Goal: Task Accomplishment & Management: Complete application form

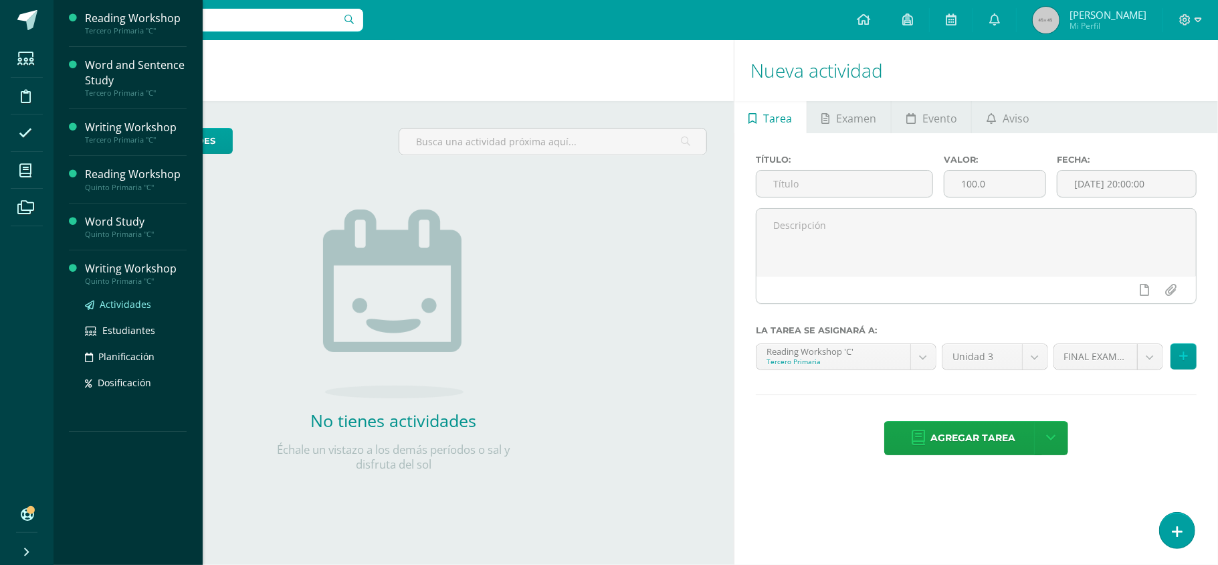
click at [134, 306] on span "Actividades" at bounding box center [126, 304] width 52 height 13
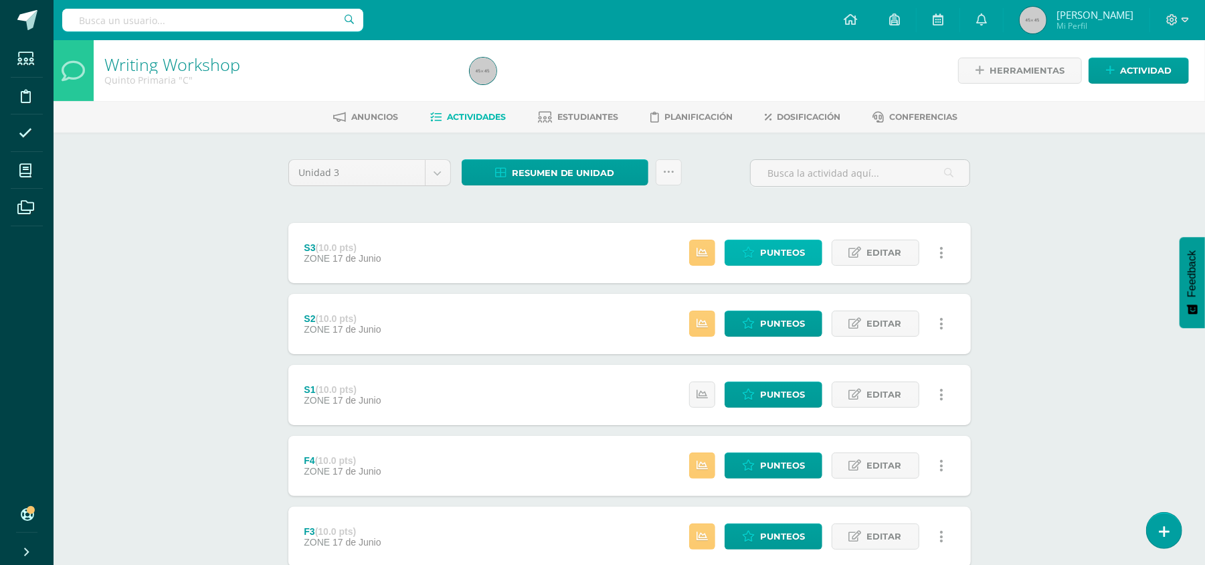
click at [760, 249] on span "Punteos" at bounding box center [782, 252] width 45 height 25
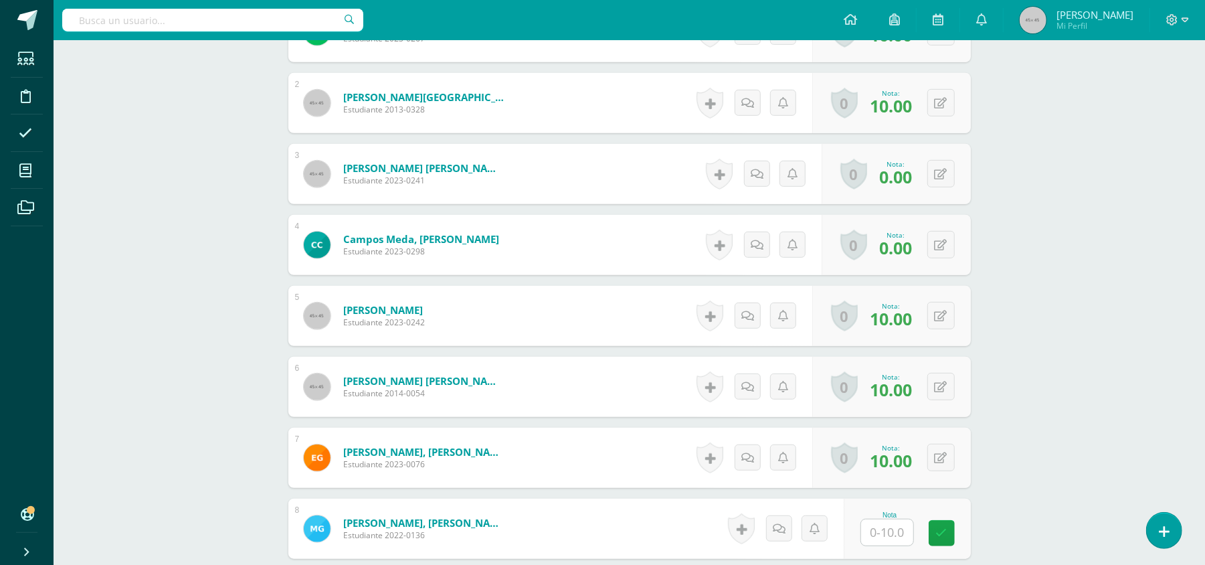
scroll to position [456, 0]
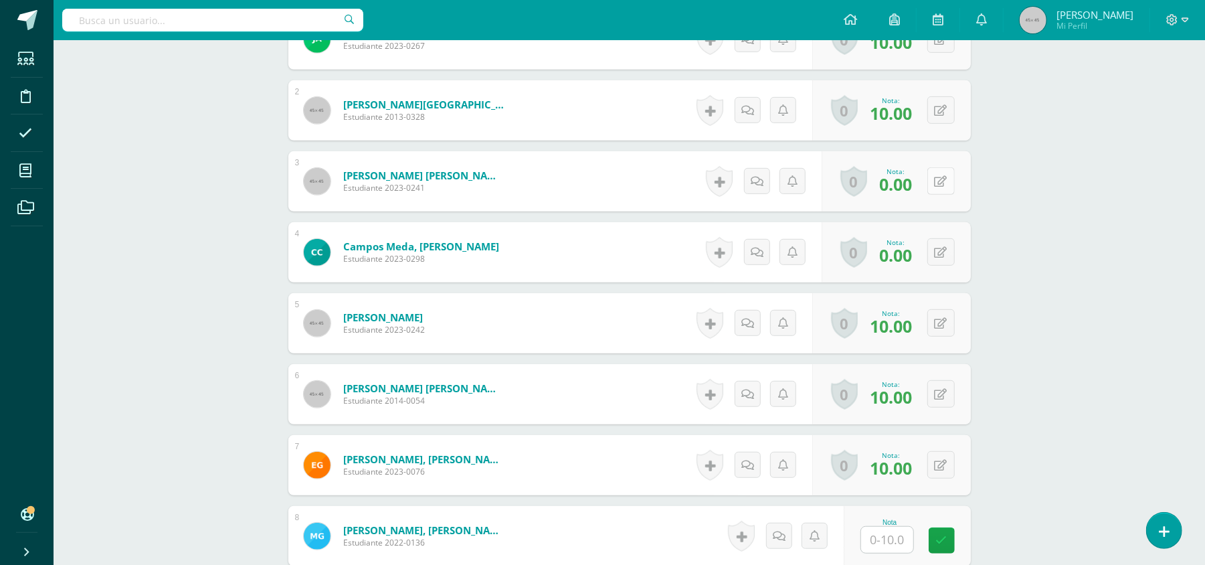
click at [938, 180] on icon at bounding box center [941, 181] width 13 height 11
click at [938, 180] on link at bounding box center [942, 181] width 26 height 26
click at [951, 182] on icon at bounding box center [949, 180] width 13 height 11
click at [951, 182] on link at bounding box center [942, 181] width 26 height 26
click at [951, 182] on icon at bounding box center [949, 180] width 13 height 11
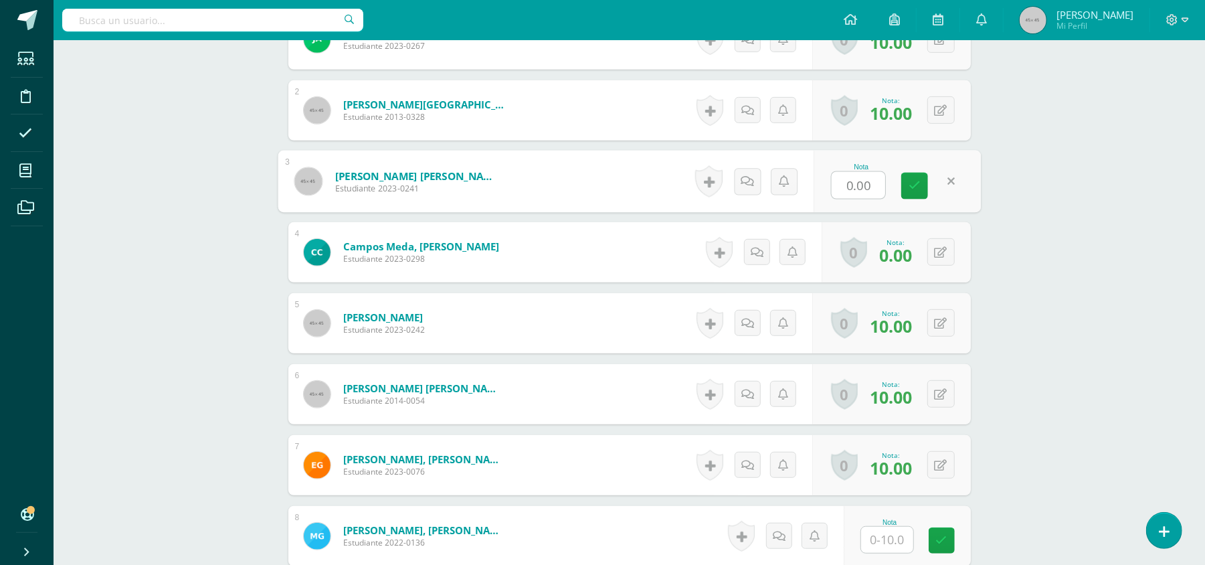
type input "7"
click at [911, 190] on icon at bounding box center [915, 185] width 12 height 11
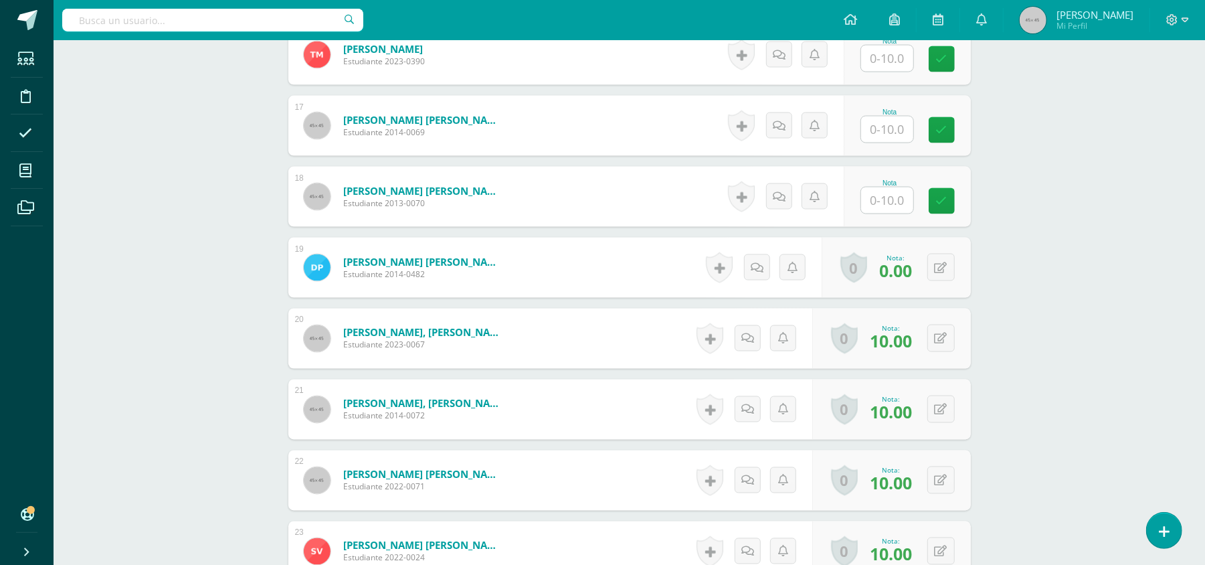
scroll to position [1500, 0]
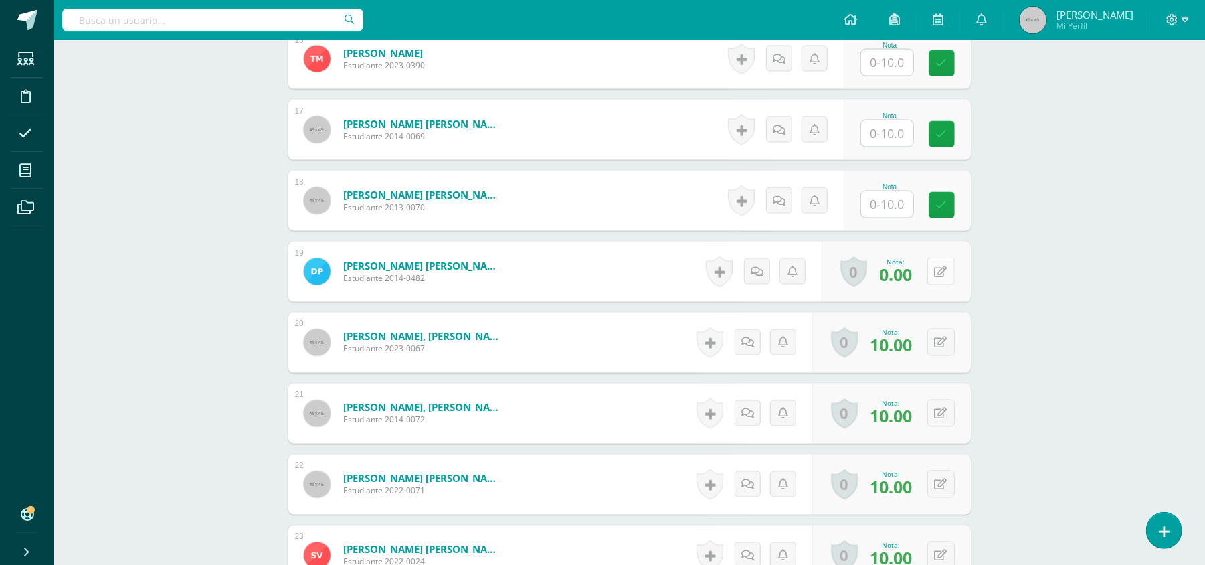
click at [929, 274] on div "0 Logros Logros obtenidos Aún no hay logros agregados Nota: 0.00" at bounding box center [896, 272] width 149 height 60
click at [940, 274] on button at bounding box center [950, 272] width 28 height 28
type input "3"
type input "5"
click at [918, 274] on icon at bounding box center [915, 275] width 12 height 11
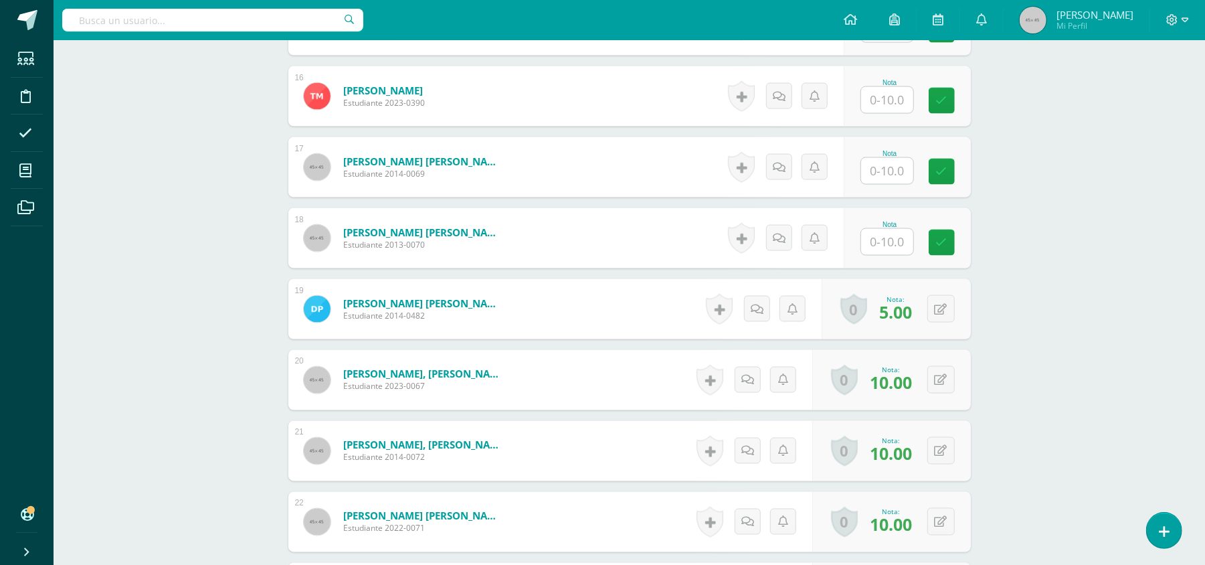
scroll to position [1459, 0]
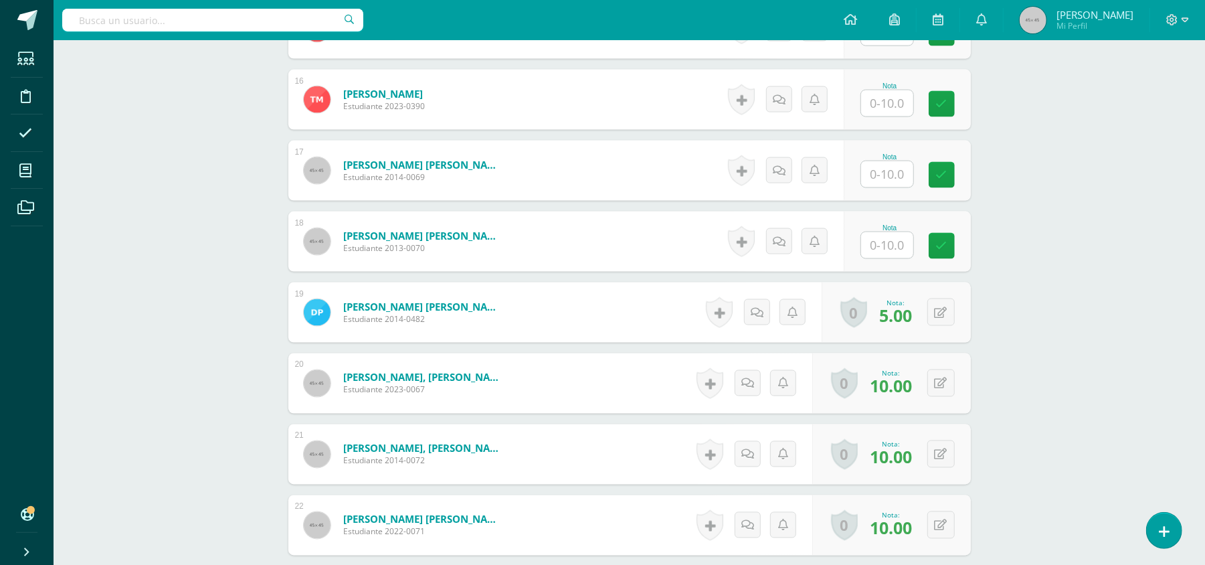
click at [892, 244] on input "text" at bounding box center [887, 245] width 52 height 26
type input "10"
click at [955, 256] on link at bounding box center [950, 246] width 27 height 27
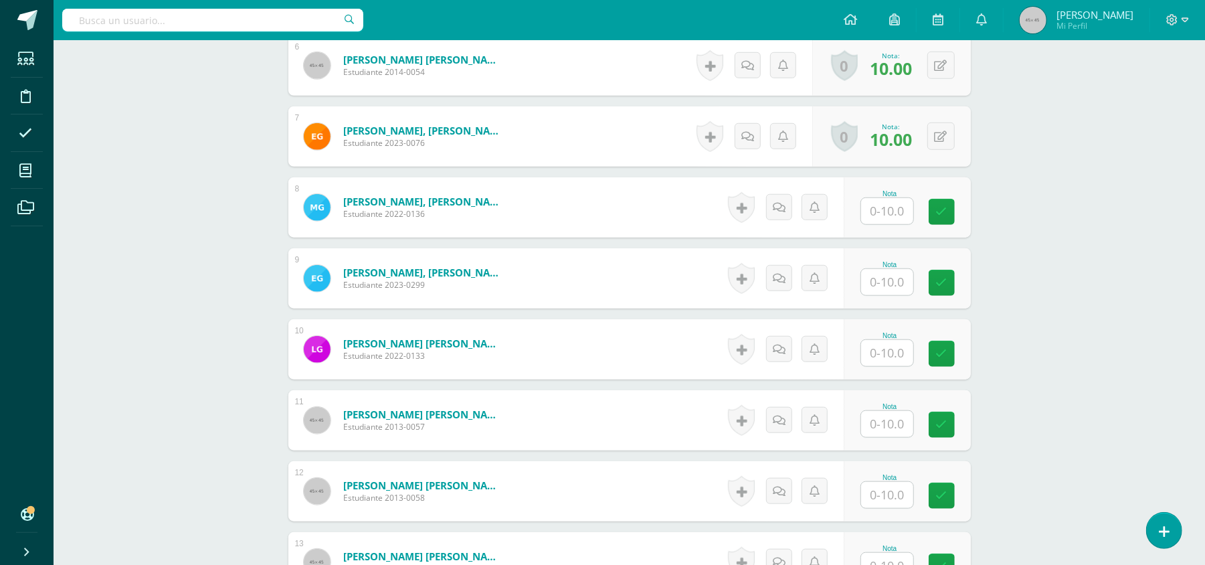
scroll to position [787, 0]
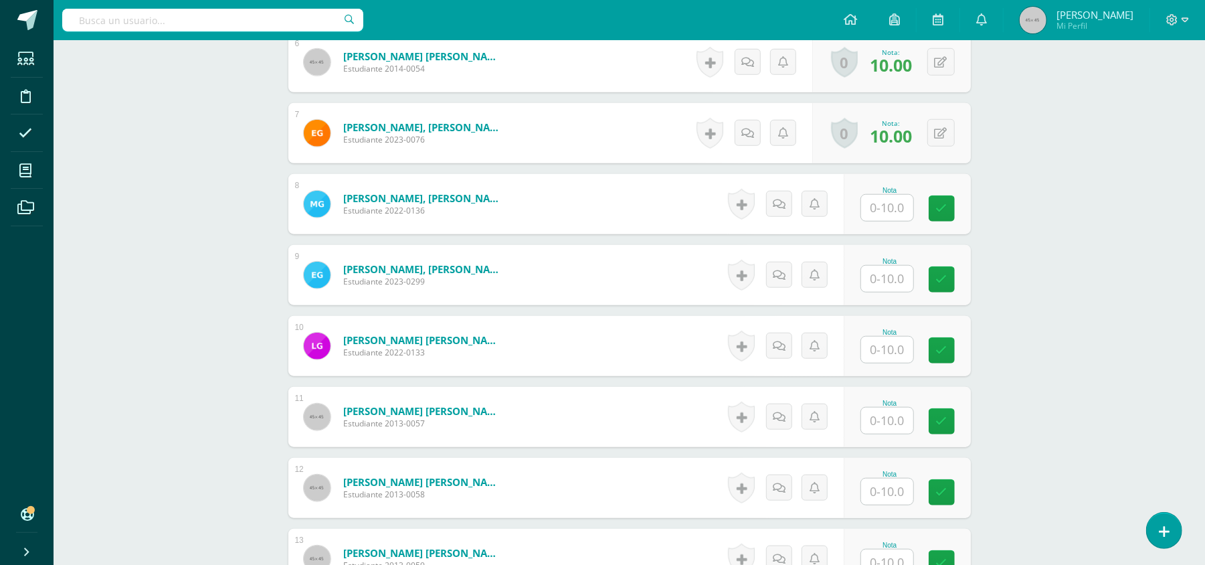
click at [890, 276] on input "text" at bounding box center [887, 279] width 52 height 26
type input "8"
click at [953, 279] on icon at bounding box center [951, 279] width 12 height 11
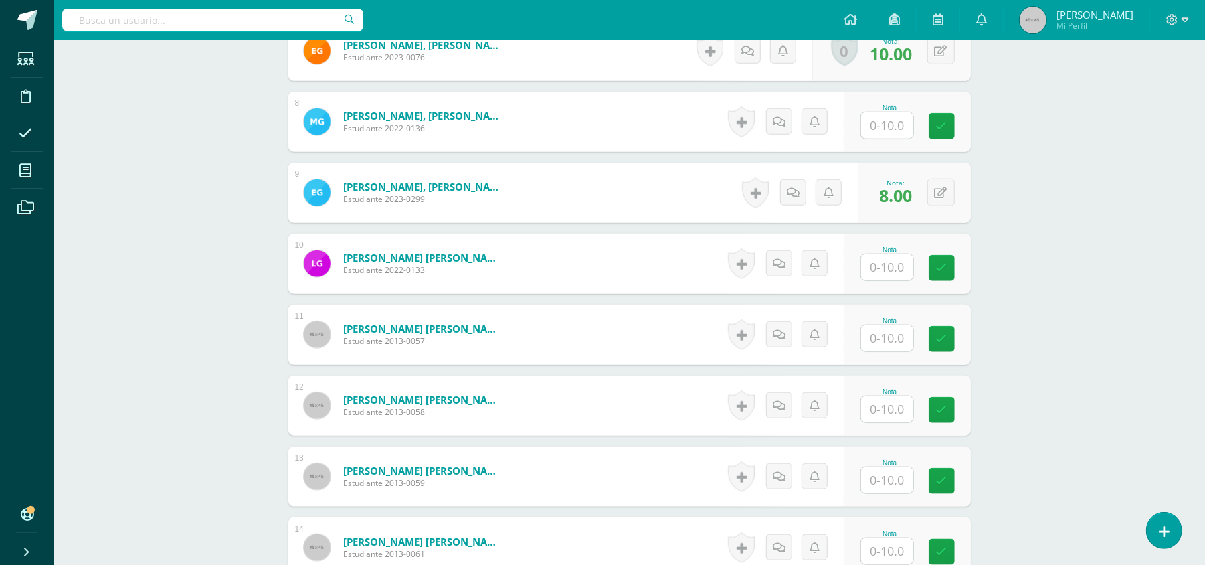
scroll to position [874, 0]
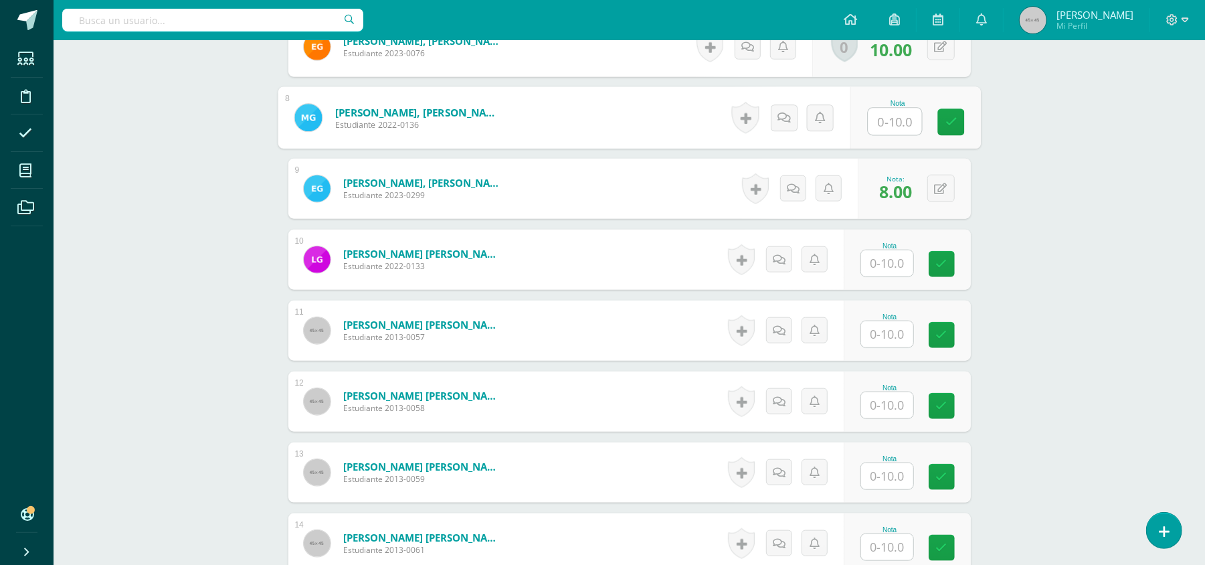
click at [876, 113] on input "text" at bounding box center [895, 121] width 54 height 27
type input "0"
click at [868, 271] on input "text" at bounding box center [887, 263] width 52 height 26
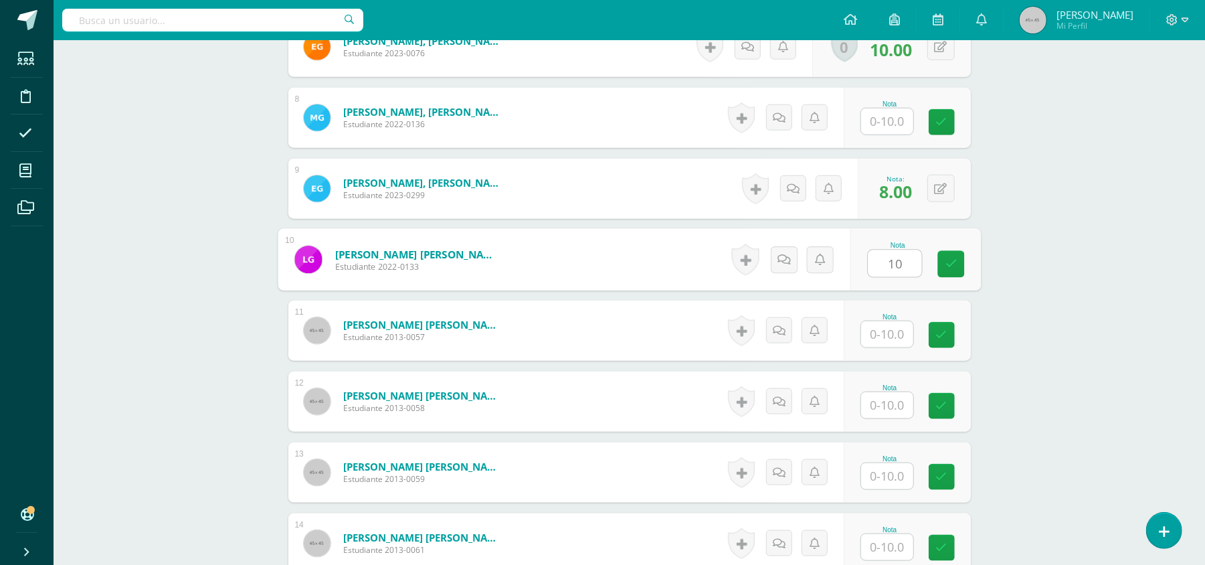
type input "10"
click at [953, 268] on icon at bounding box center [951, 263] width 12 height 11
click at [892, 124] on input "text" at bounding box center [887, 121] width 52 height 26
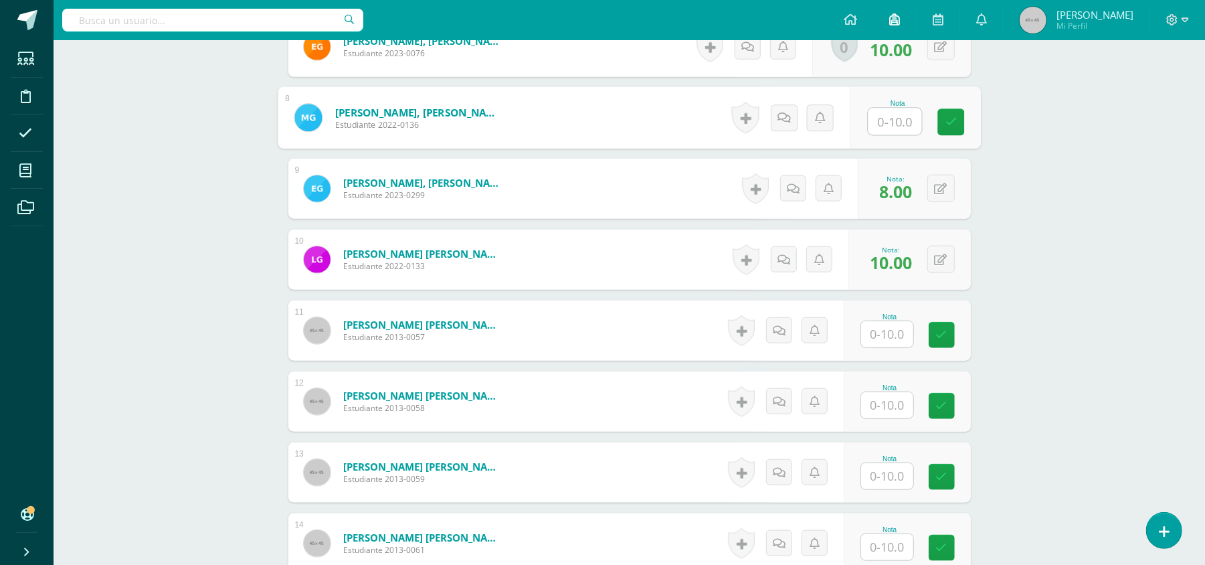
type input "7"
click at [950, 124] on icon at bounding box center [951, 121] width 12 height 11
click at [879, 337] on input "text" at bounding box center [887, 334] width 52 height 26
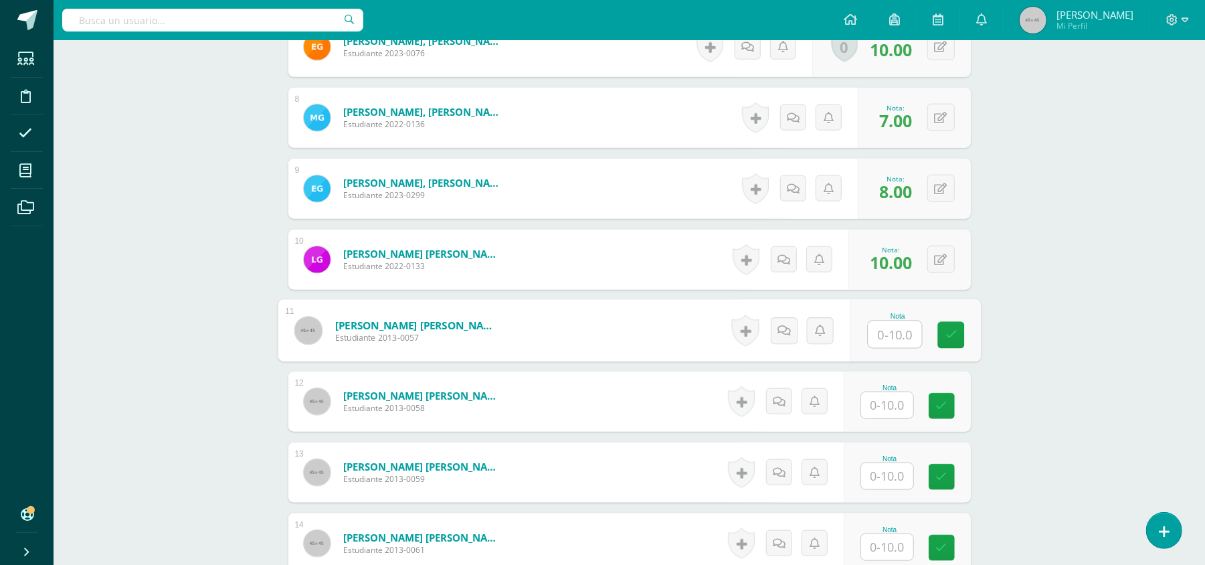
type input "6"
click at [947, 335] on icon at bounding box center [951, 334] width 12 height 11
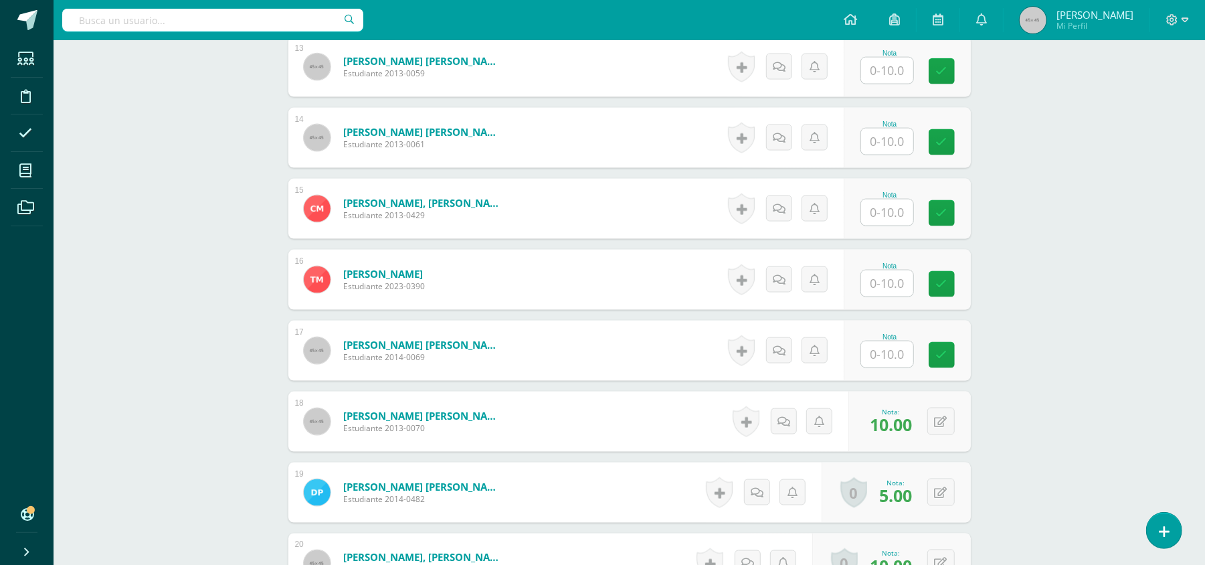
scroll to position [1282, 0]
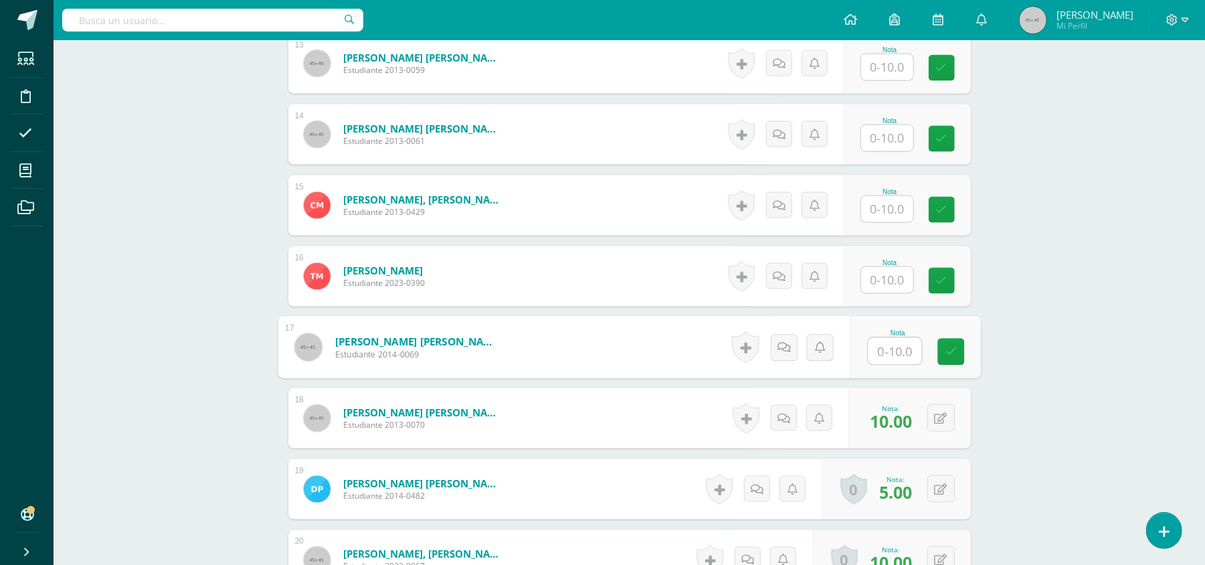
click at [894, 356] on input "text" at bounding box center [895, 351] width 54 height 27
type input "10"
click at [963, 349] on link at bounding box center [950, 352] width 27 height 27
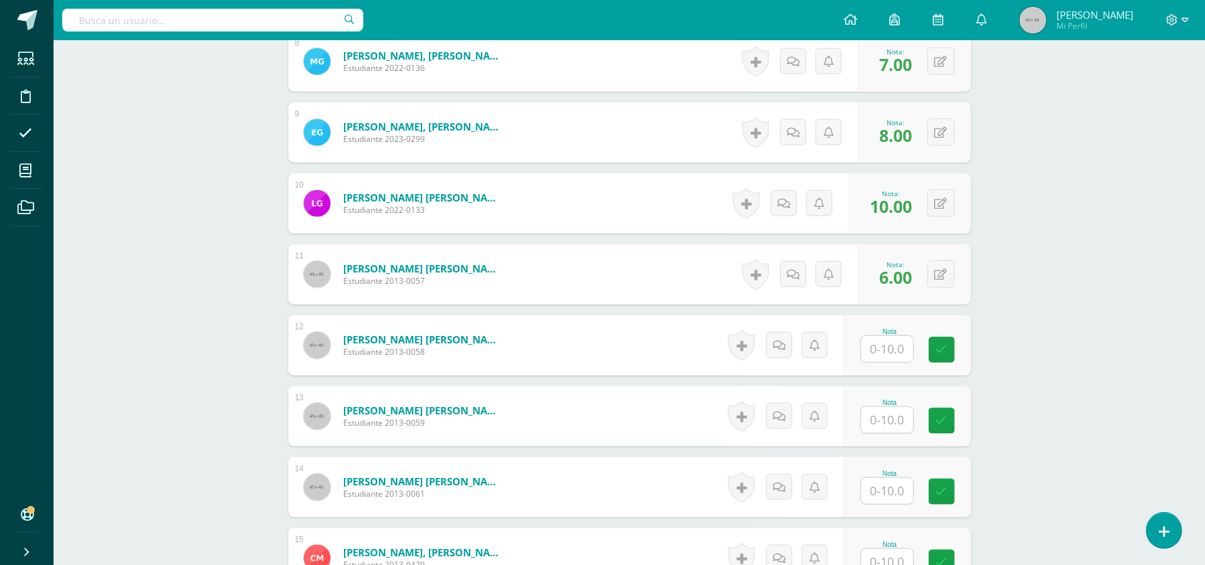
scroll to position [937, 0]
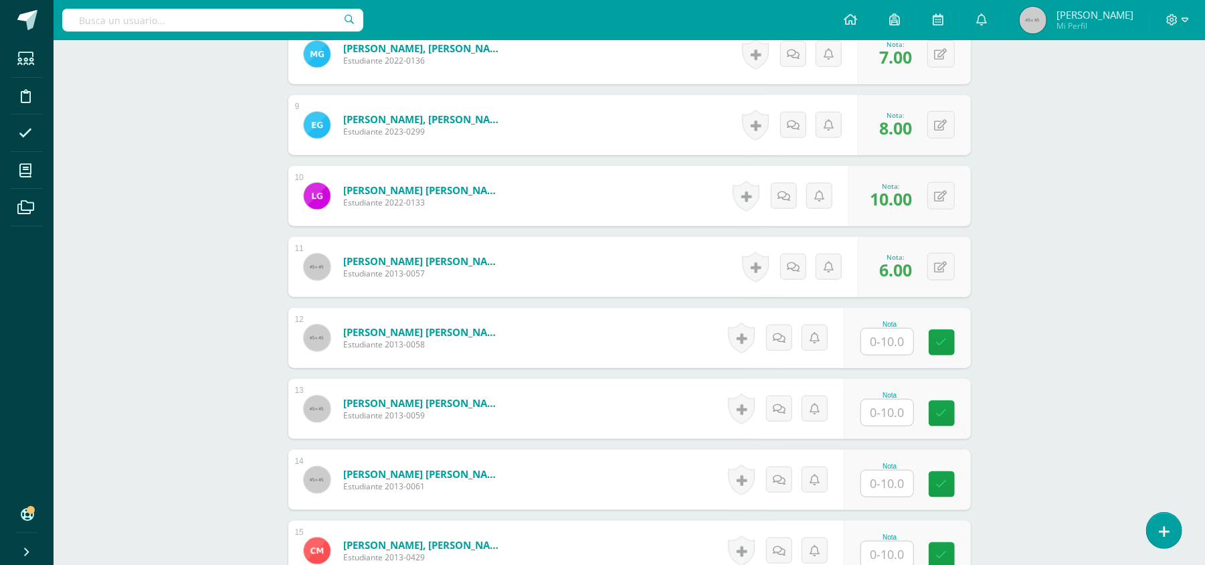
click at [898, 340] on input "text" at bounding box center [887, 341] width 52 height 26
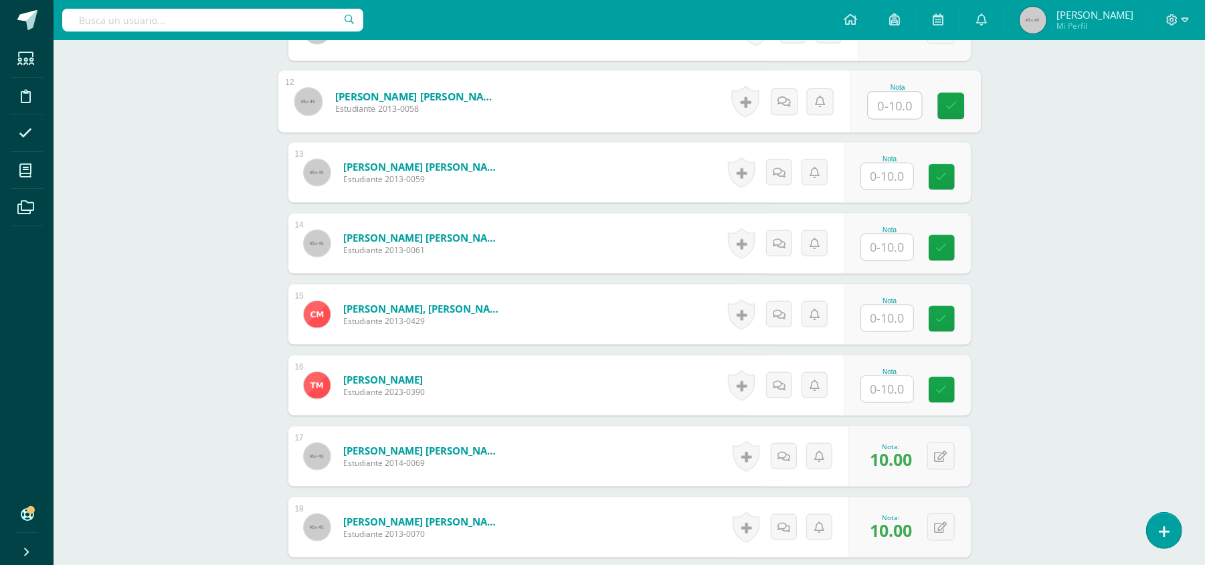
scroll to position [1192, 0]
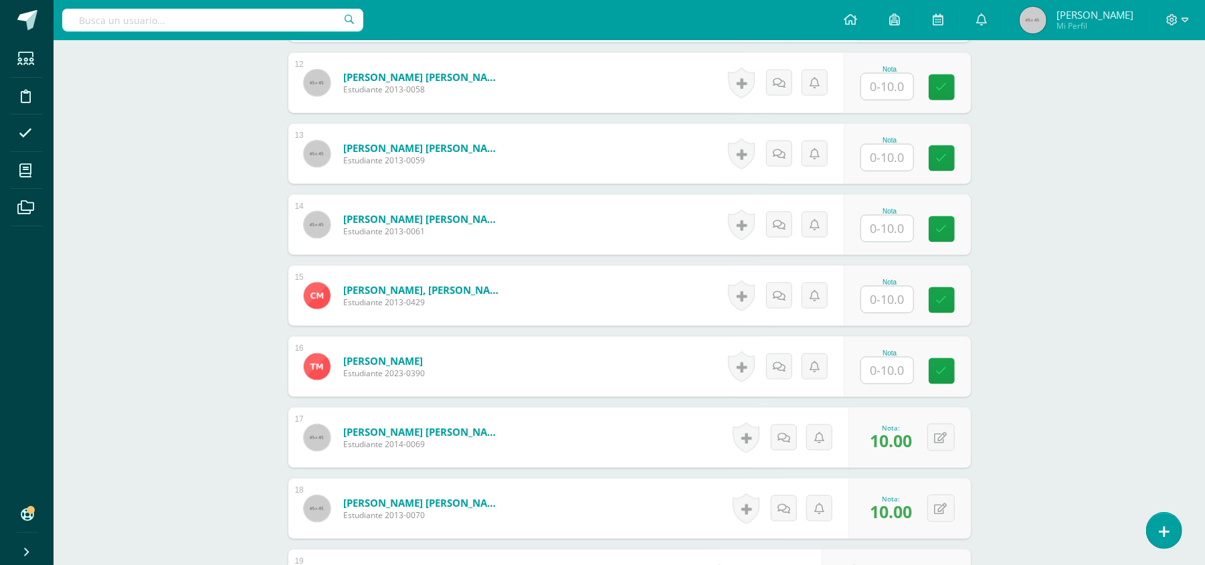
drag, startPoint x: 891, startPoint y: 373, endPoint x: 1026, endPoint y: 453, distance: 156.6
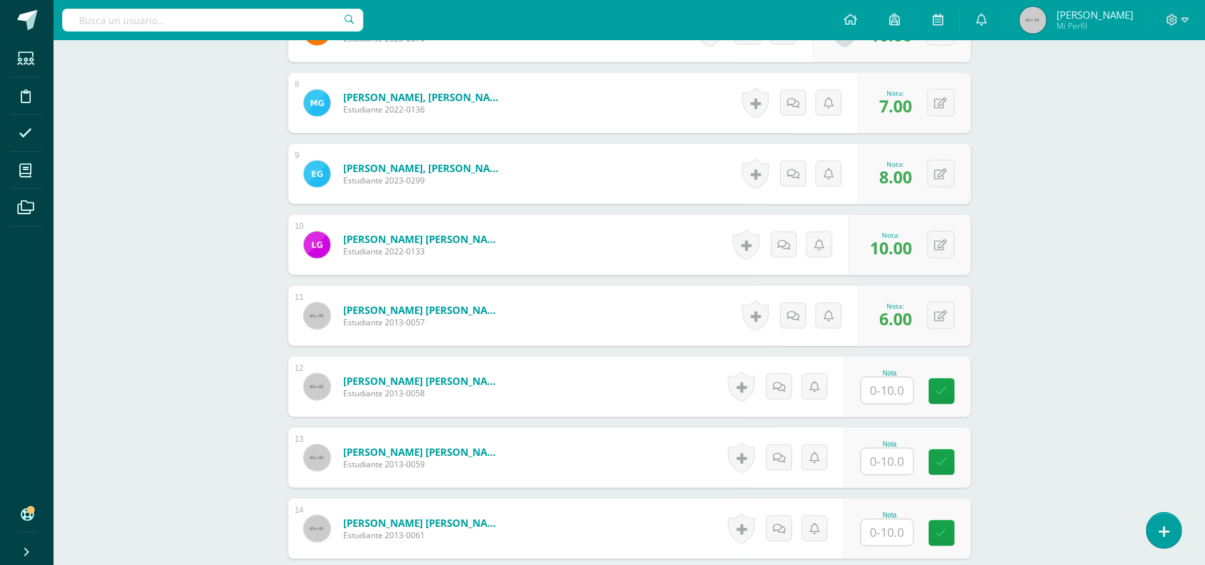
scroll to position [866, 0]
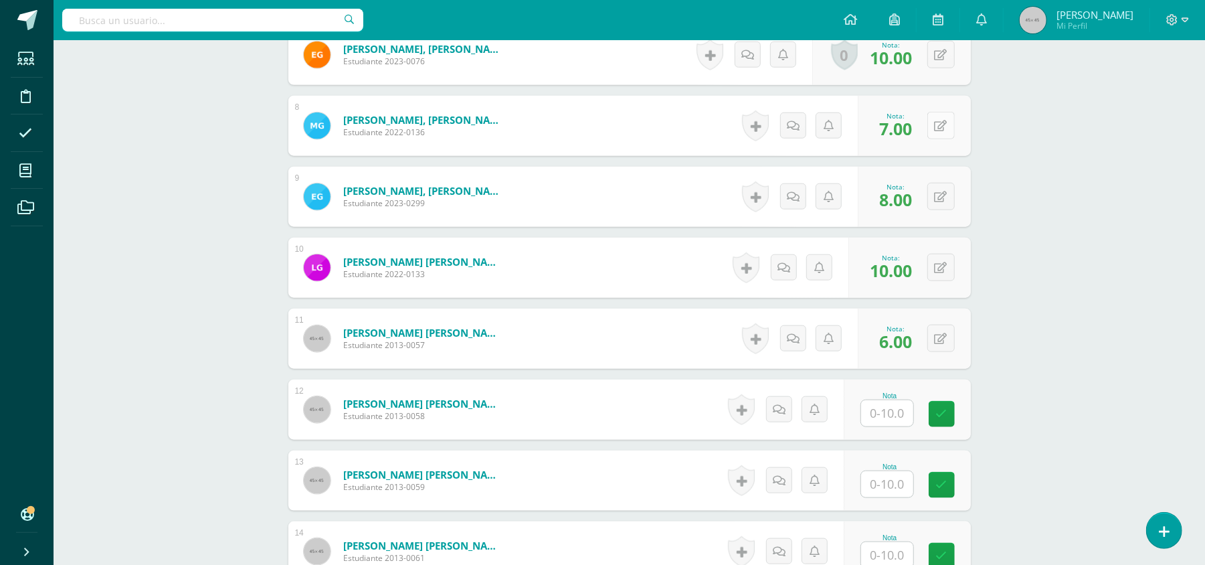
click at [945, 124] on icon at bounding box center [941, 125] width 13 height 11
type input "5"
click at [906, 132] on link at bounding box center [914, 130] width 27 height 27
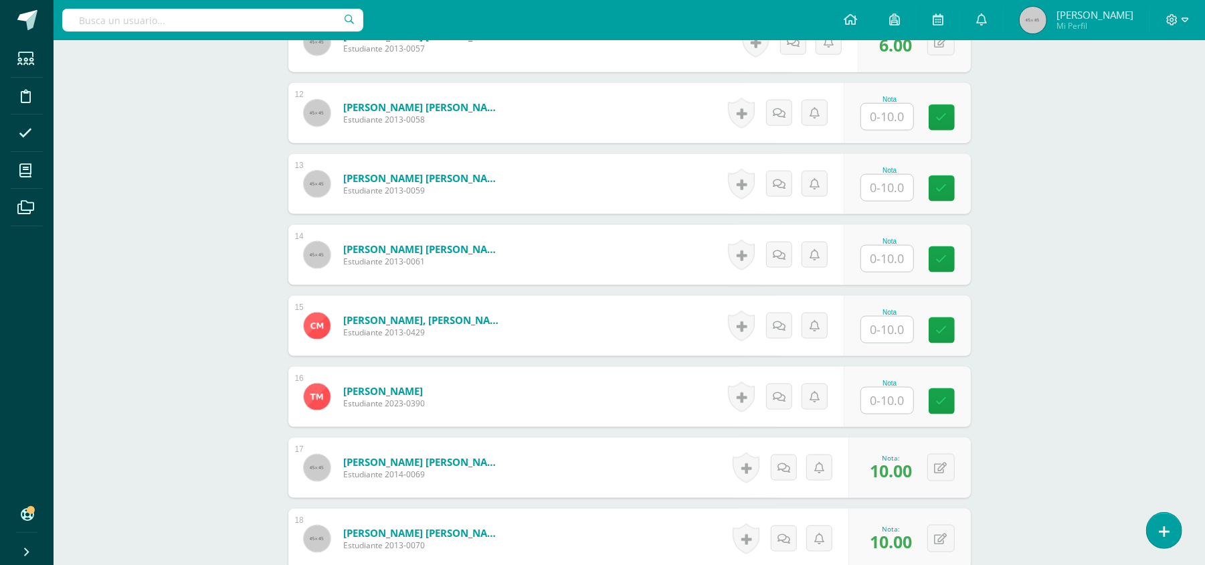
scroll to position [1173, 0]
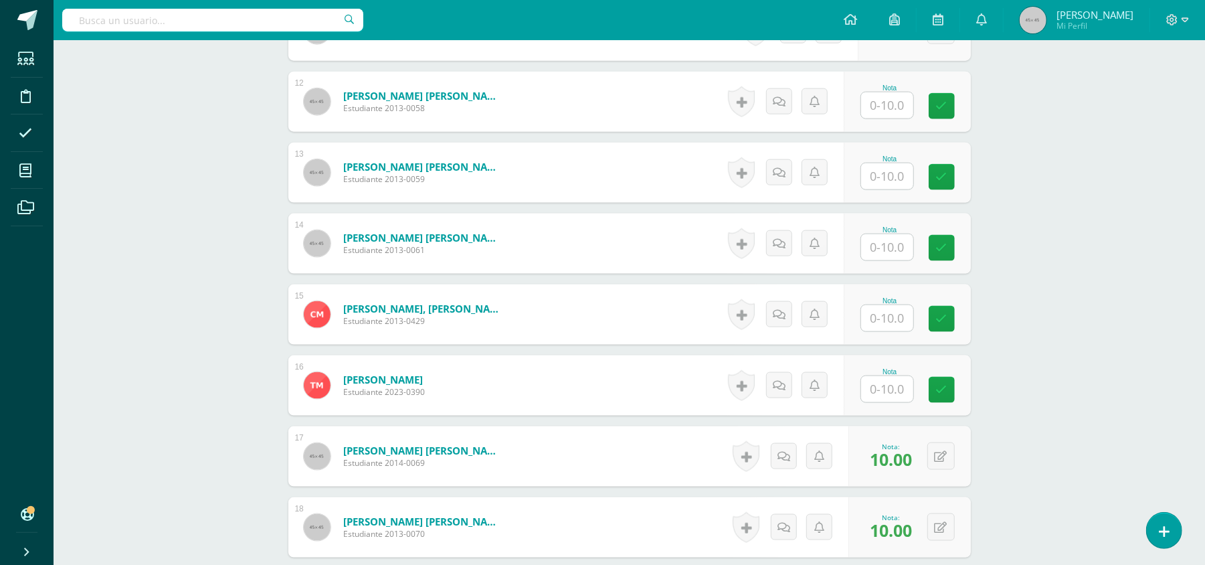
drag, startPoint x: 947, startPoint y: 395, endPoint x: 900, endPoint y: 394, distance: 47.5
click at [900, 394] on div "Nota" at bounding box center [907, 385] width 127 height 60
click at [900, 394] on input "text" at bounding box center [887, 389] width 52 height 26
type input "7"
click at [958, 387] on link at bounding box center [950, 390] width 27 height 27
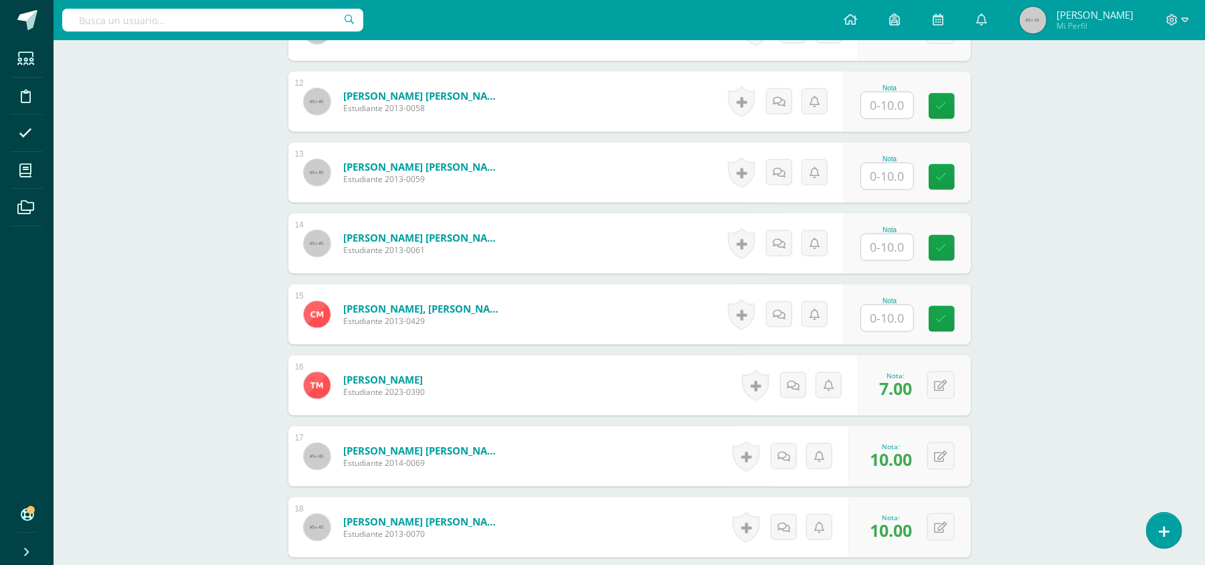
click at [894, 326] on input "text" at bounding box center [887, 318] width 52 height 26
type input "10"
click at [950, 324] on icon at bounding box center [951, 318] width 12 height 11
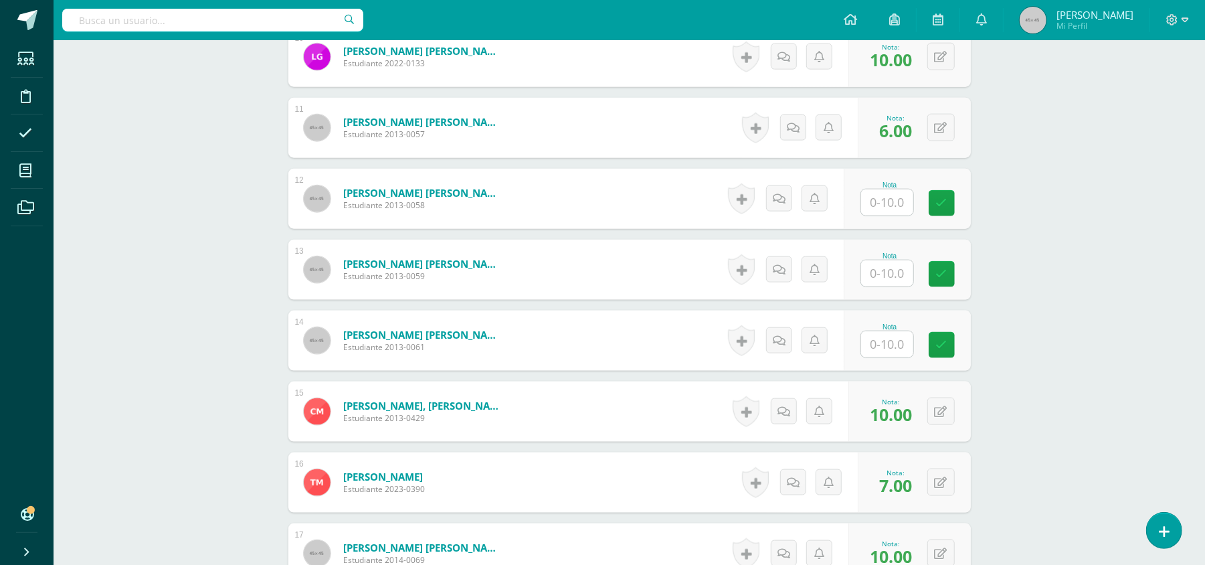
scroll to position [1087, 0]
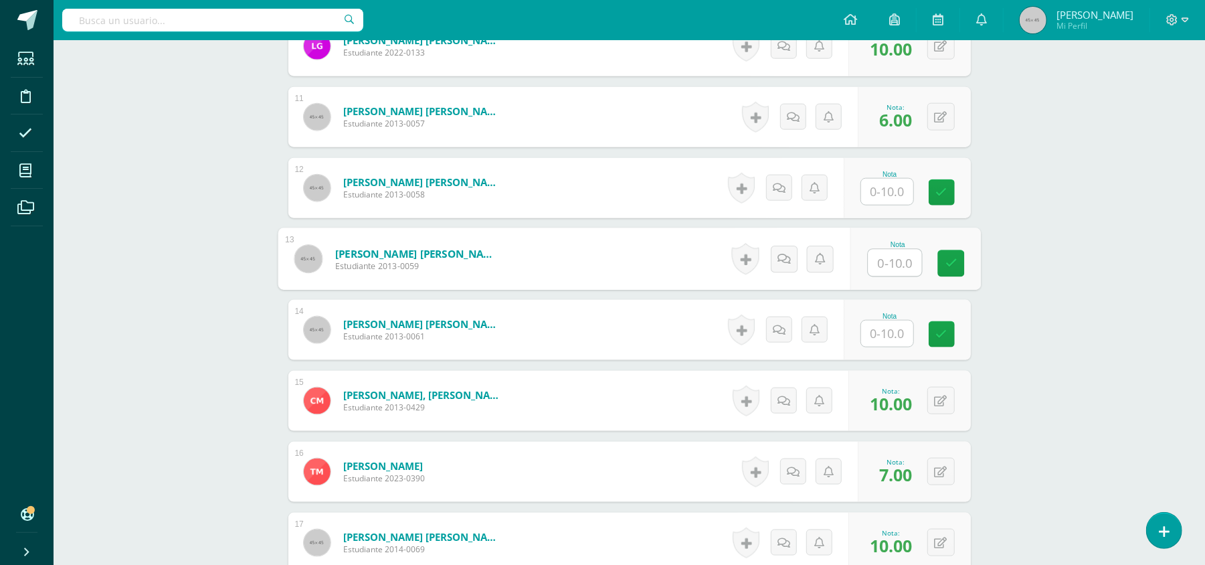
click at [889, 265] on input "text" at bounding box center [895, 263] width 54 height 27
click at [874, 196] on input "text" at bounding box center [887, 192] width 52 height 26
type input "10"
click at [940, 207] on div "Nota 10" at bounding box center [907, 188] width 127 height 60
click at [896, 258] on input "text" at bounding box center [887, 263] width 52 height 26
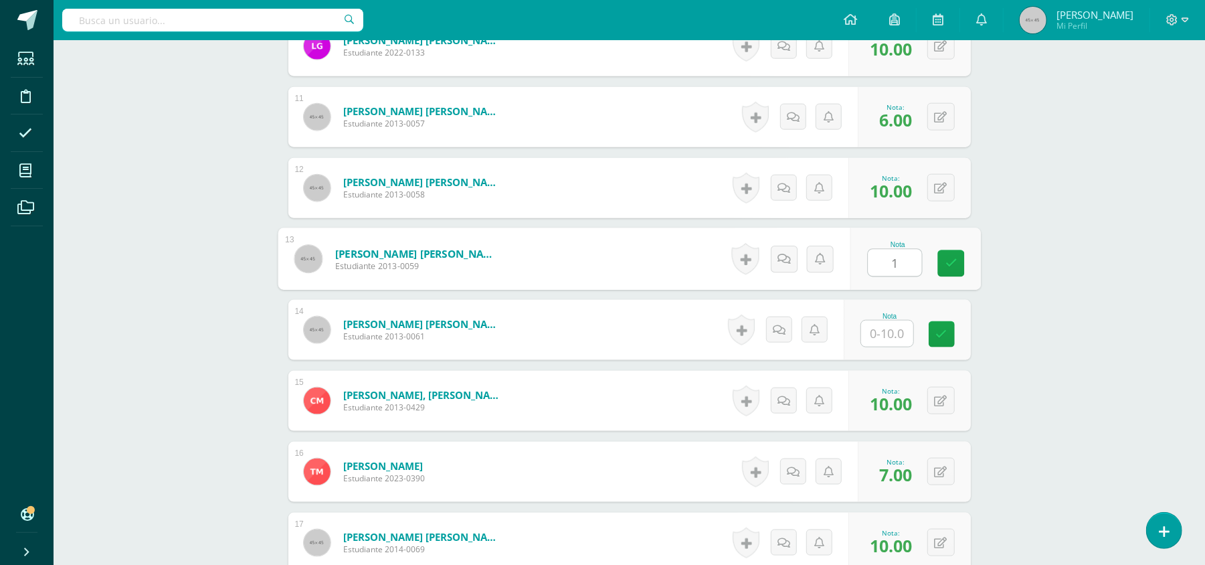
type input "10"
click at [955, 262] on icon at bounding box center [951, 263] width 12 height 11
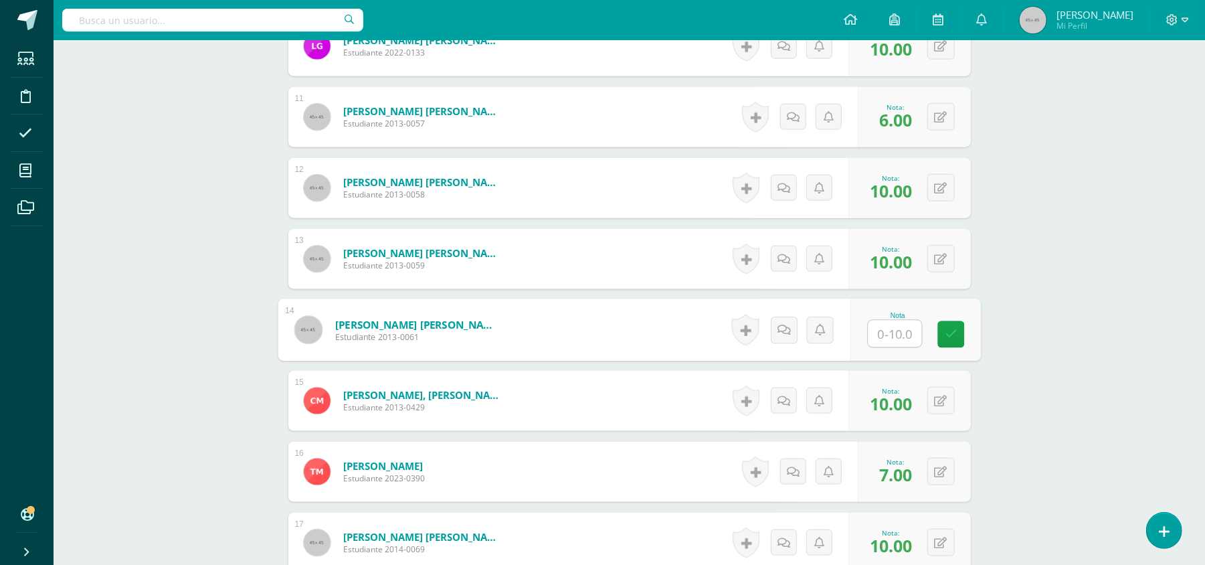
click at [900, 346] on input "text" at bounding box center [895, 333] width 54 height 27
type input "10"
click at [938, 336] on link at bounding box center [950, 334] width 27 height 27
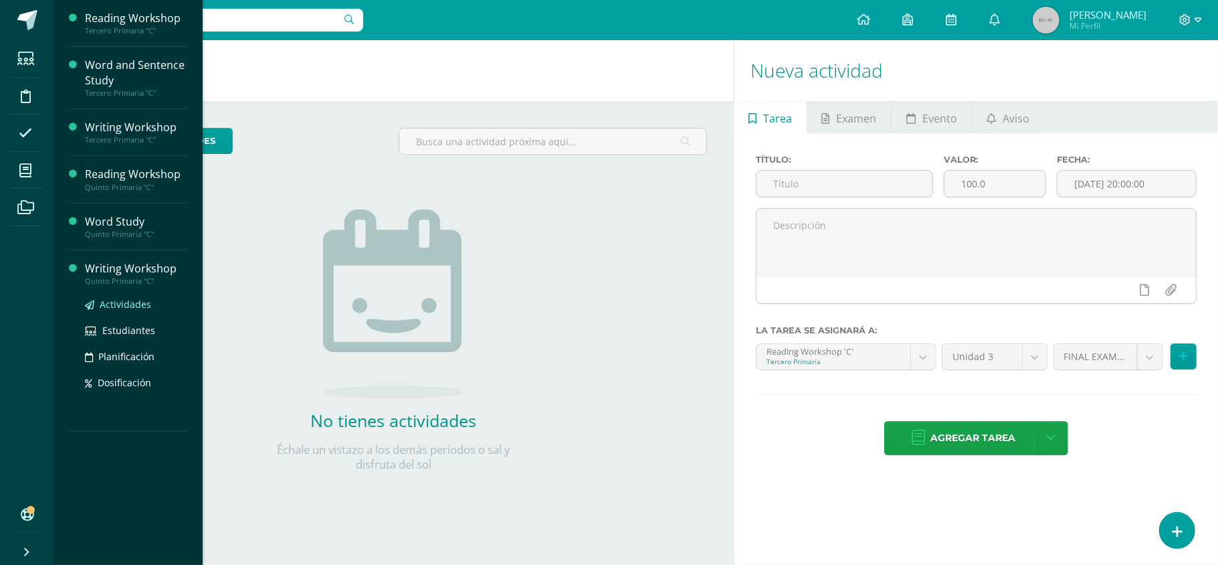
click at [128, 303] on span "Actividades" at bounding box center [126, 304] width 52 height 13
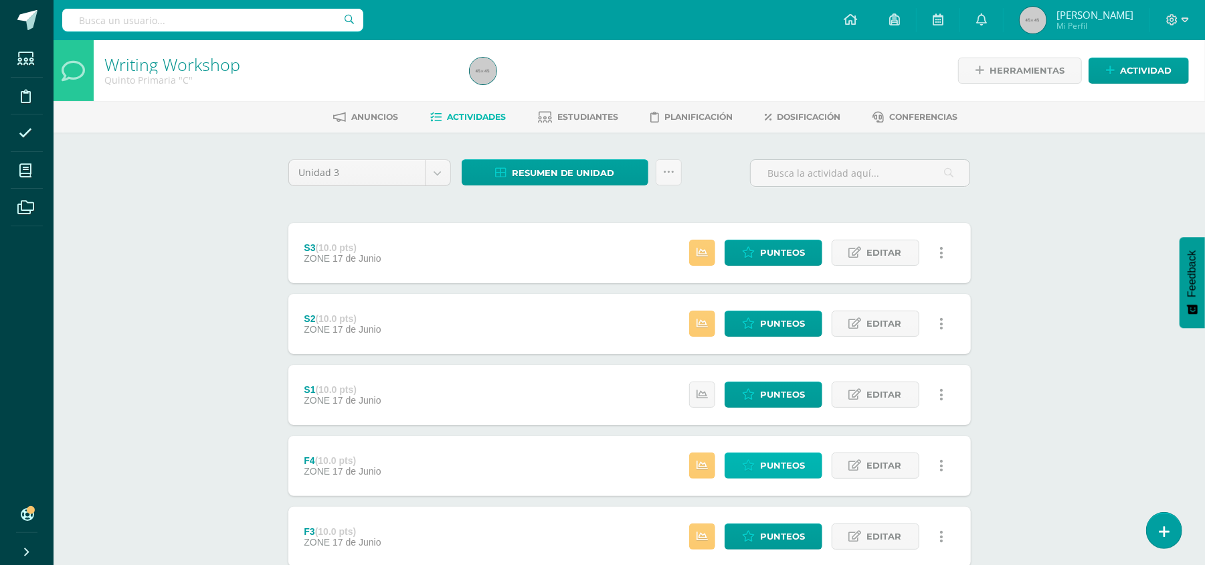
click at [803, 453] on span "Punteos" at bounding box center [782, 465] width 45 height 25
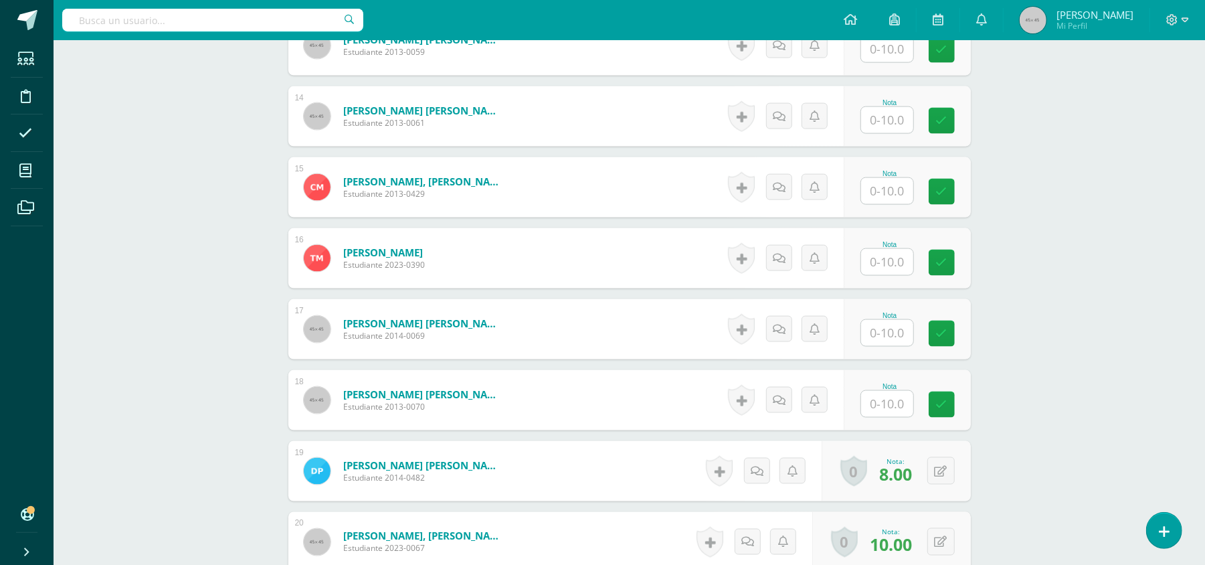
scroll to position [1304, 0]
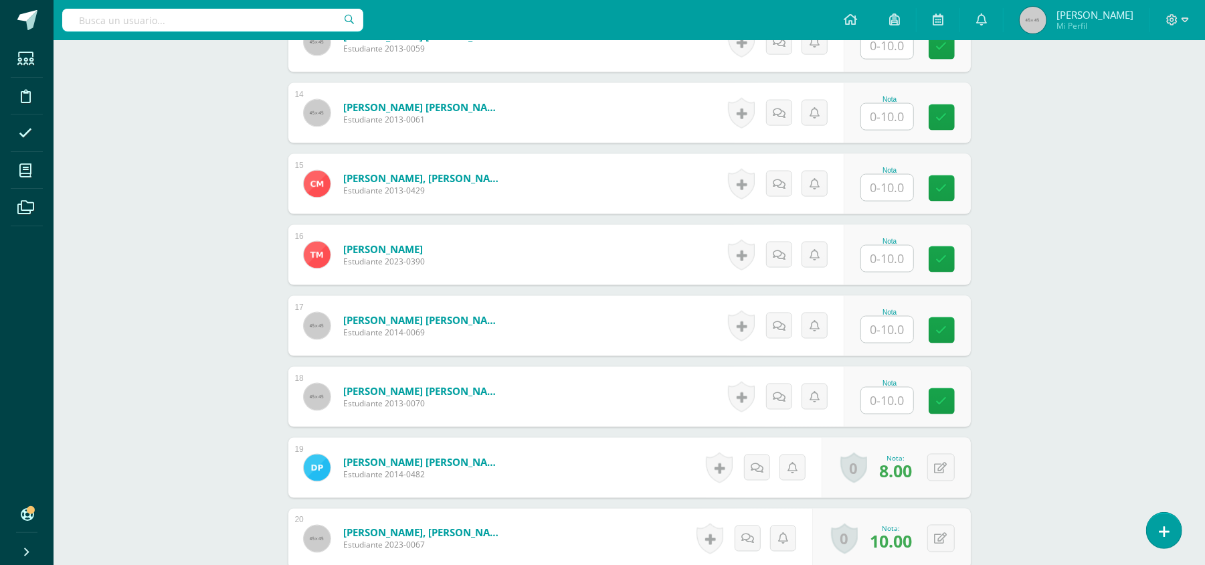
click at [891, 411] on input "text" at bounding box center [887, 400] width 52 height 26
type input "10"
click at [948, 405] on icon at bounding box center [951, 400] width 12 height 11
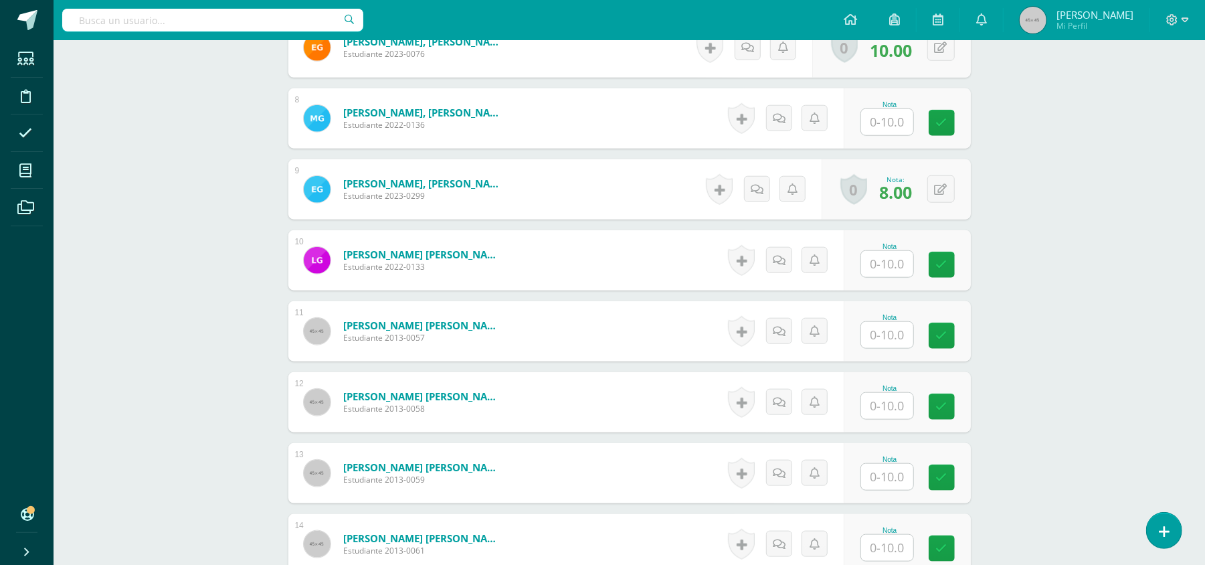
scroll to position [951, 0]
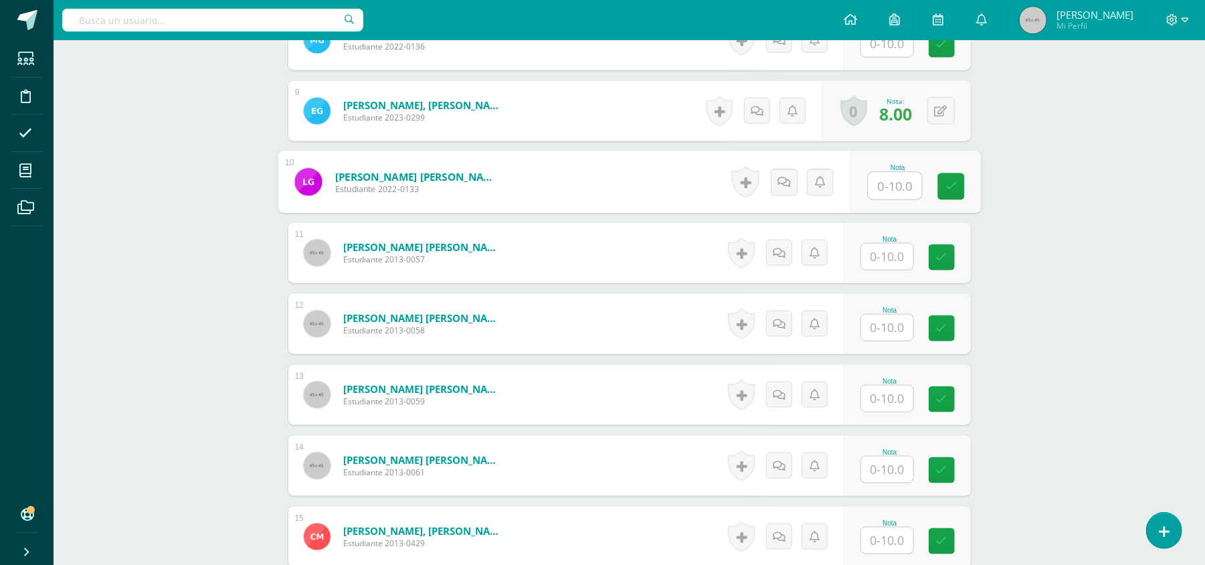
click at [890, 193] on input "text" at bounding box center [895, 186] width 54 height 27
type input "10"
click at [954, 189] on icon at bounding box center [951, 186] width 12 height 11
click at [887, 255] on input "text" at bounding box center [887, 257] width 52 height 26
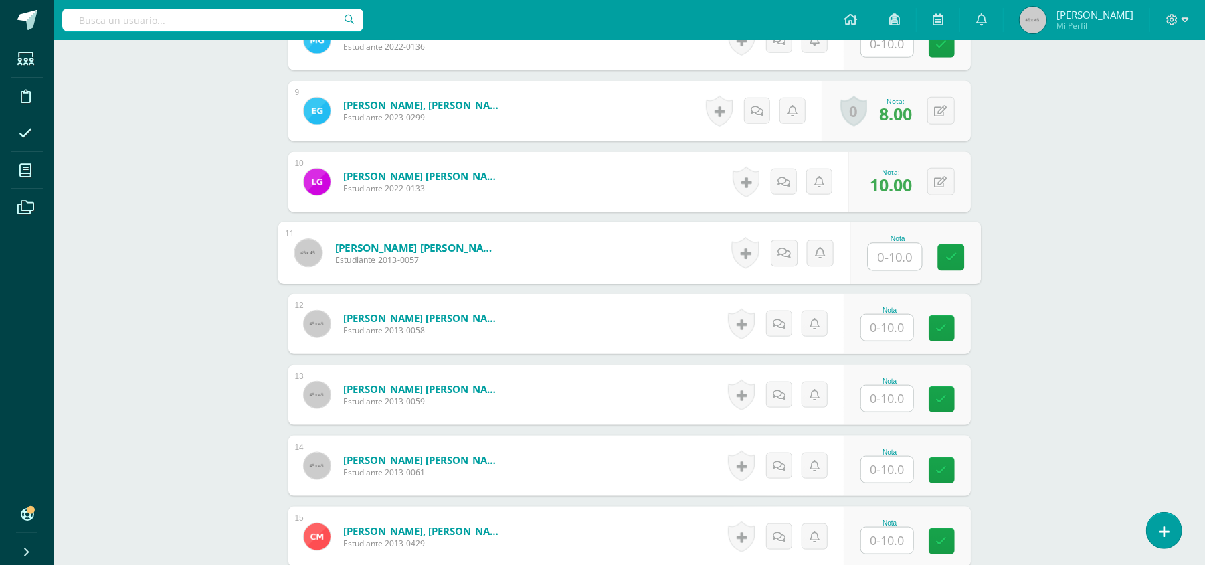
type input "7"
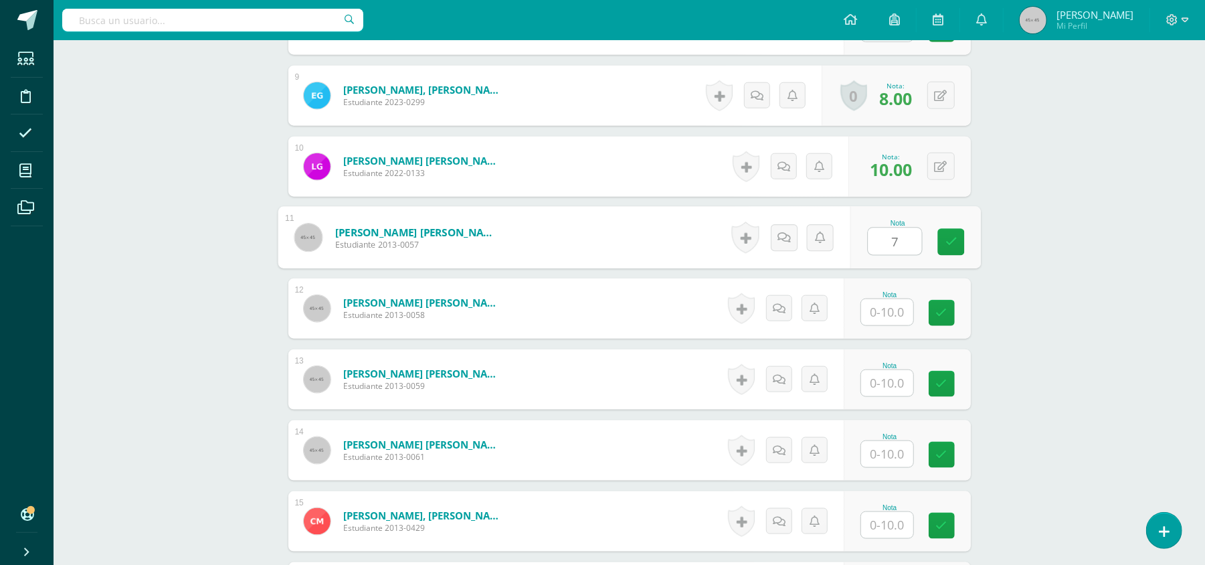
scroll to position [955, 0]
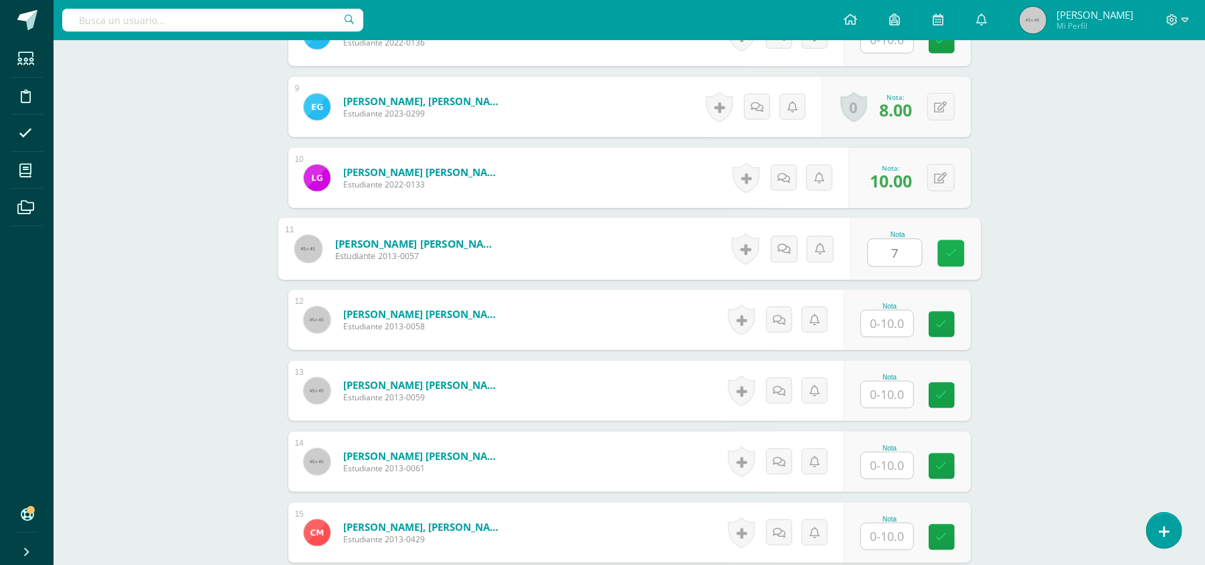
click at [945, 258] on icon at bounding box center [951, 253] width 12 height 11
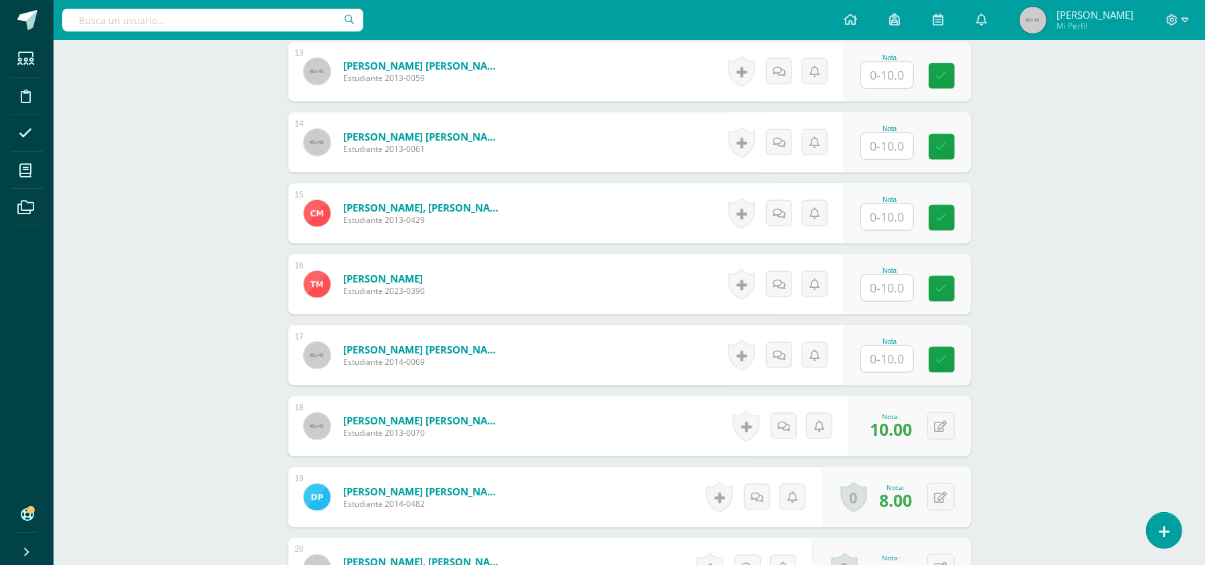
scroll to position [1278, 0]
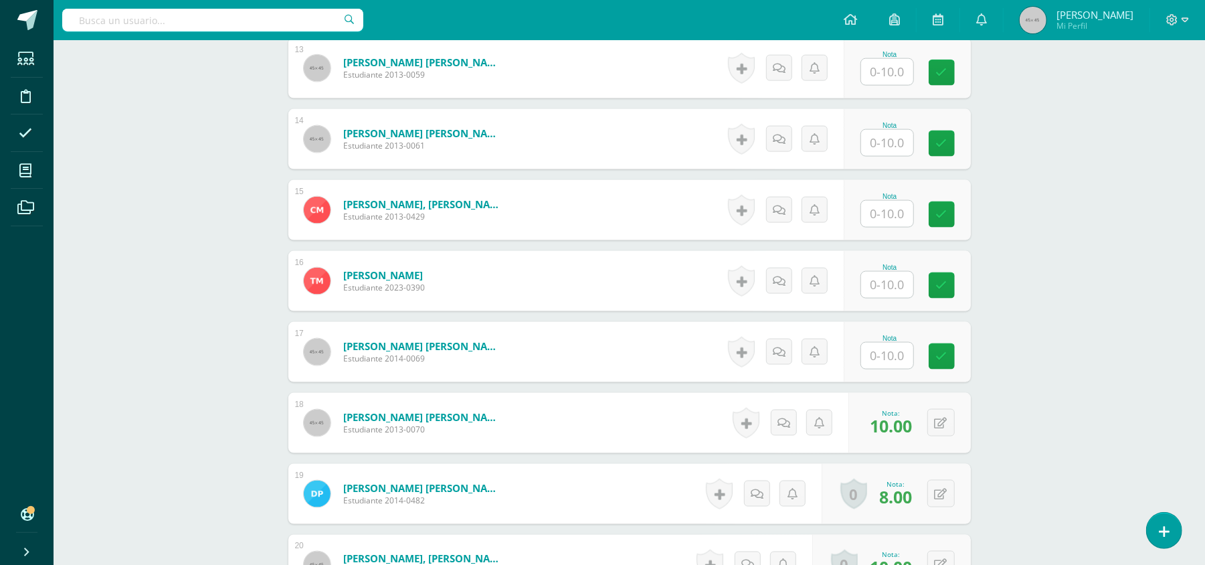
click at [875, 360] on input "text" at bounding box center [887, 356] width 52 height 26
type input "10"
click at [943, 359] on link at bounding box center [950, 356] width 27 height 27
click at [905, 286] on input "text" at bounding box center [887, 285] width 52 height 26
type input "7"
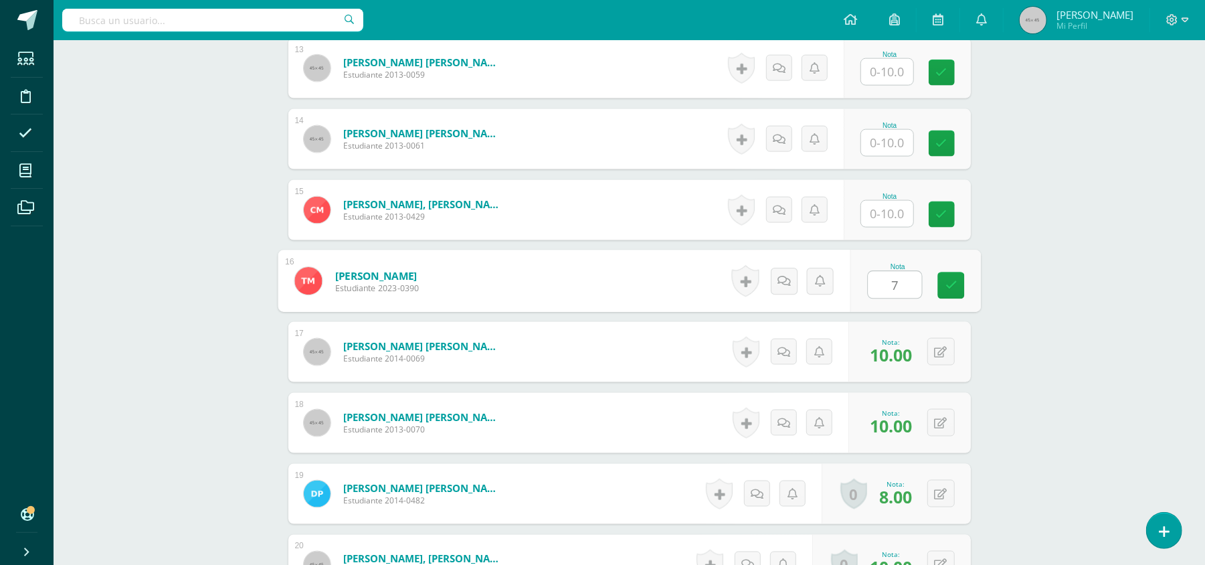
click at [876, 207] on input "text" at bounding box center [887, 214] width 52 height 26
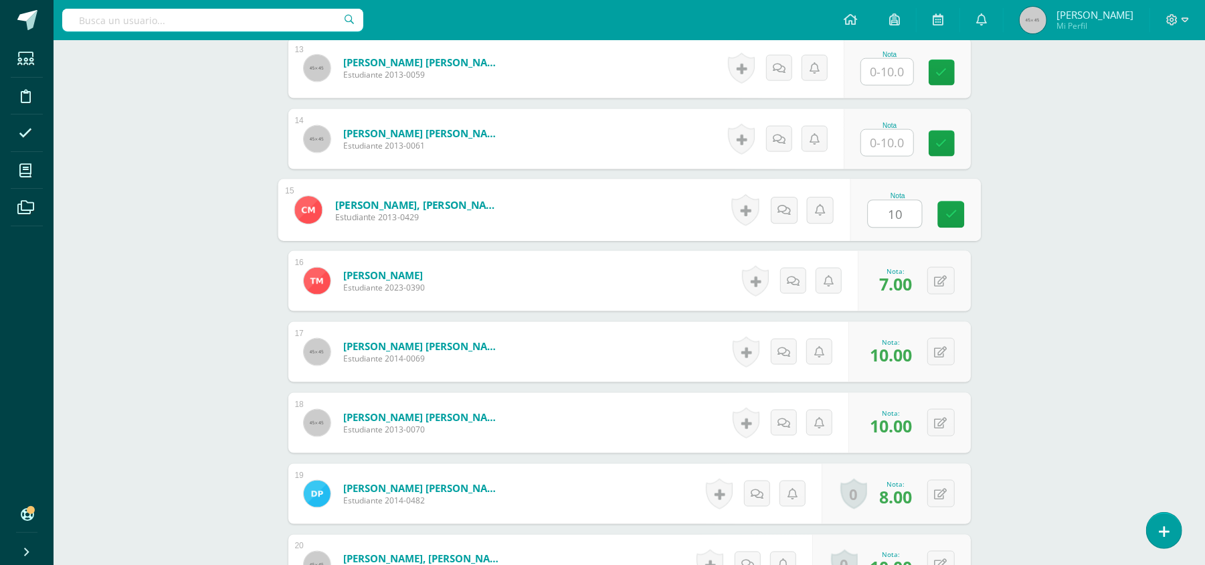
type input "10"
click at [948, 204] on link at bounding box center [950, 214] width 27 height 27
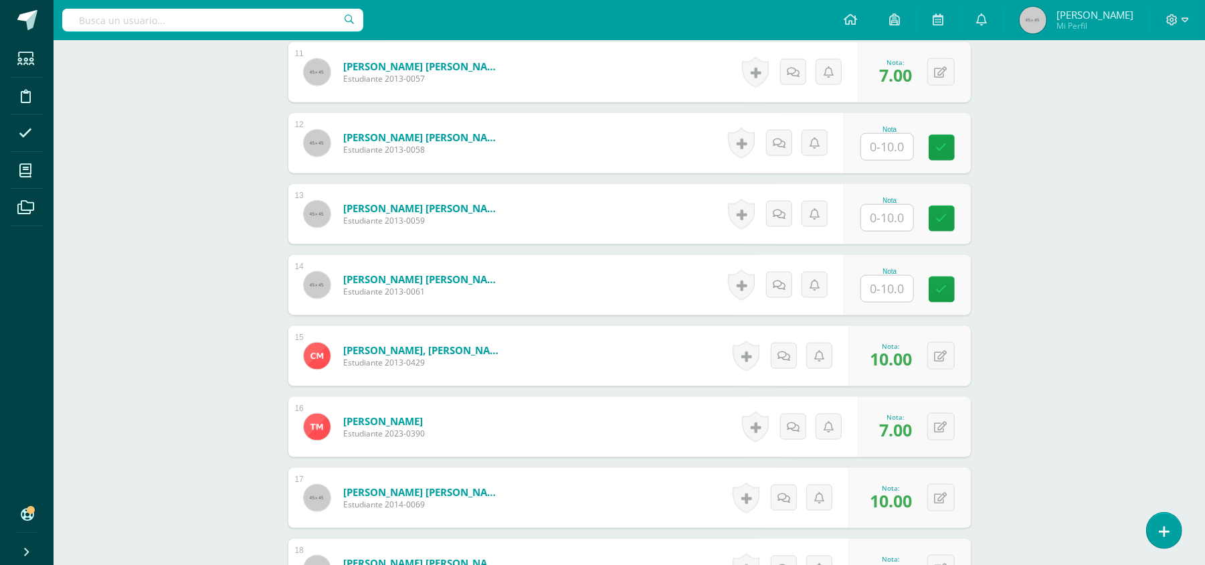
scroll to position [1128, 0]
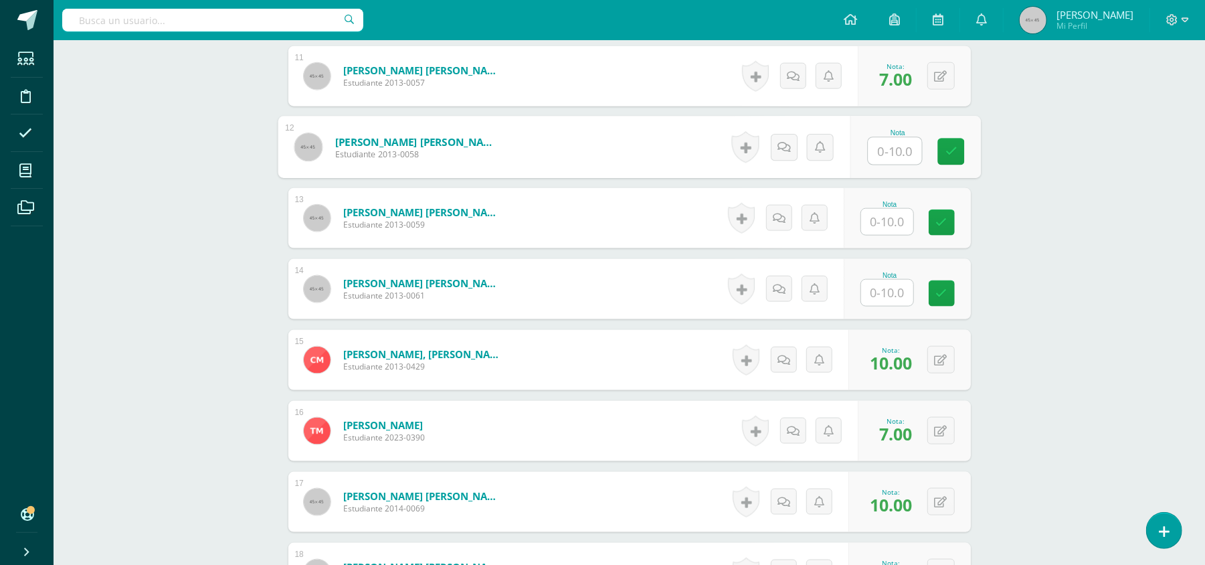
click at [896, 148] on input "text" at bounding box center [895, 151] width 54 height 27
type input "10"
click at [957, 143] on link at bounding box center [950, 151] width 27 height 27
click at [883, 237] on div "Nota" at bounding box center [907, 218] width 127 height 60
click at [883, 225] on input "text" at bounding box center [887, 222] width 52 height 26
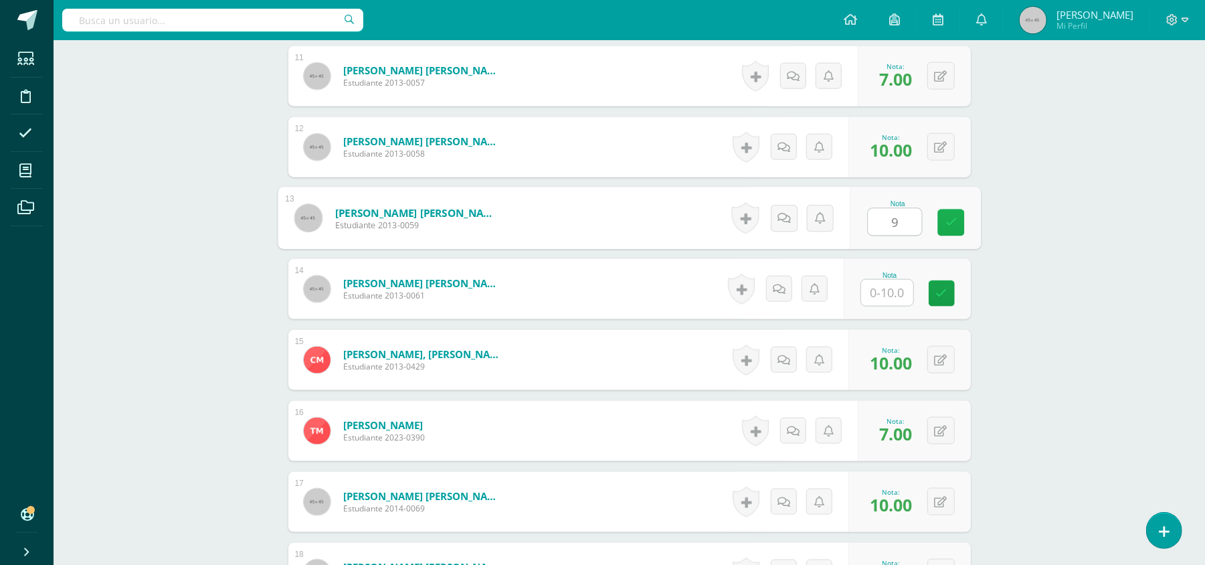
click at [955, 211] on link at bounding box center [950, 222] width 27 height 27
click at [935, 213] on icon at bounding box center [941, 218] width 13 height 11
type input "10"
click at [921, 217] on link at bounding box center [914, 222] width 27 height 27
click at [884, 294] on input "text" at bounding box center [887, 293] width 52 height 26
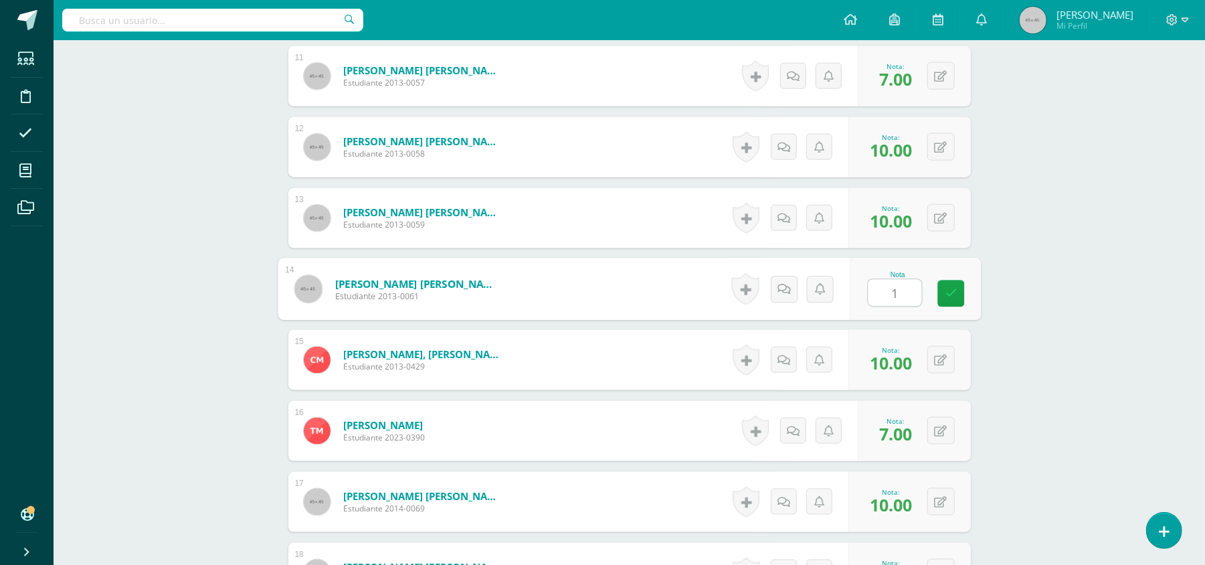
type input "10"
click at [954, 290] on icon at bounding box center [951, 293] width 12 height 11
click at [186, 191] on div "Writing Workshop Quinto Primaria "C" Herramientas Detalle de asistencias Activi…" at bounding box center [629, 11] width 1151 height 2198
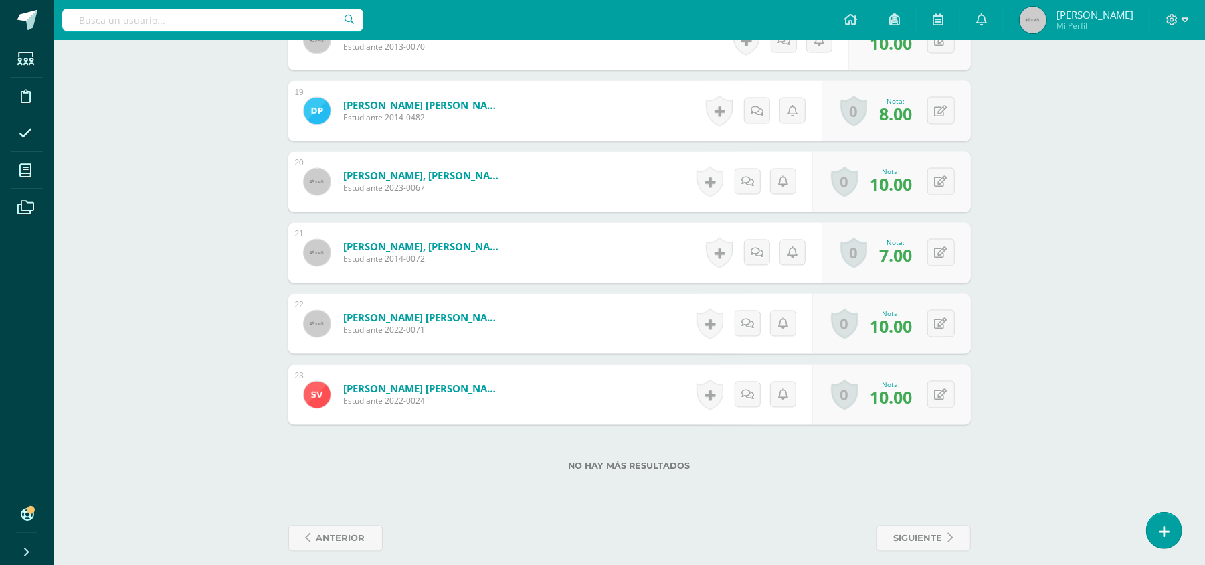
scroll to position [1673, 0]
